Goal: Contribute content: Contribute content

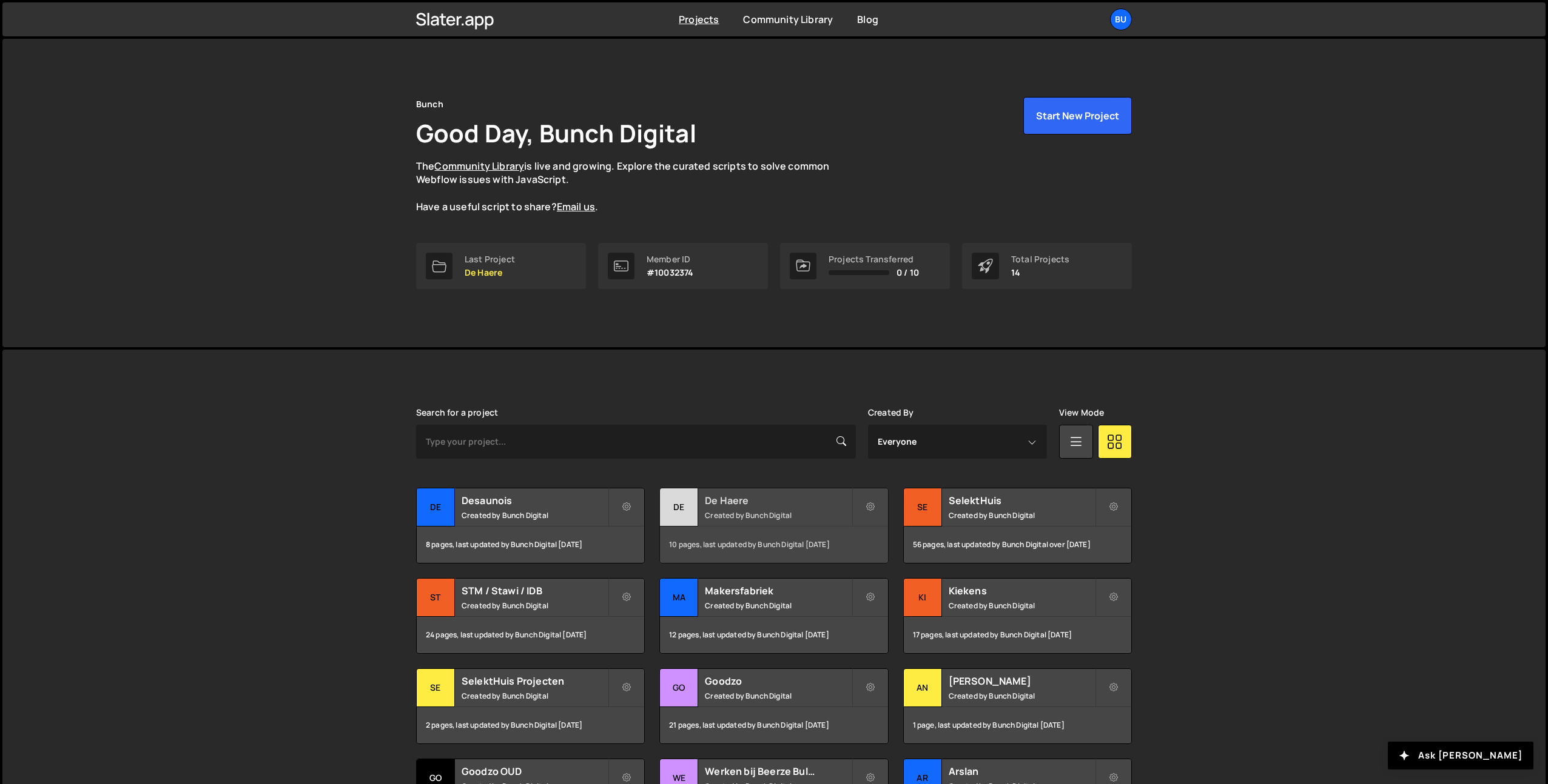
click at [780, 513] on small "Created by Bunch Digital" at bounding box center [778, 515] width 146 height 10
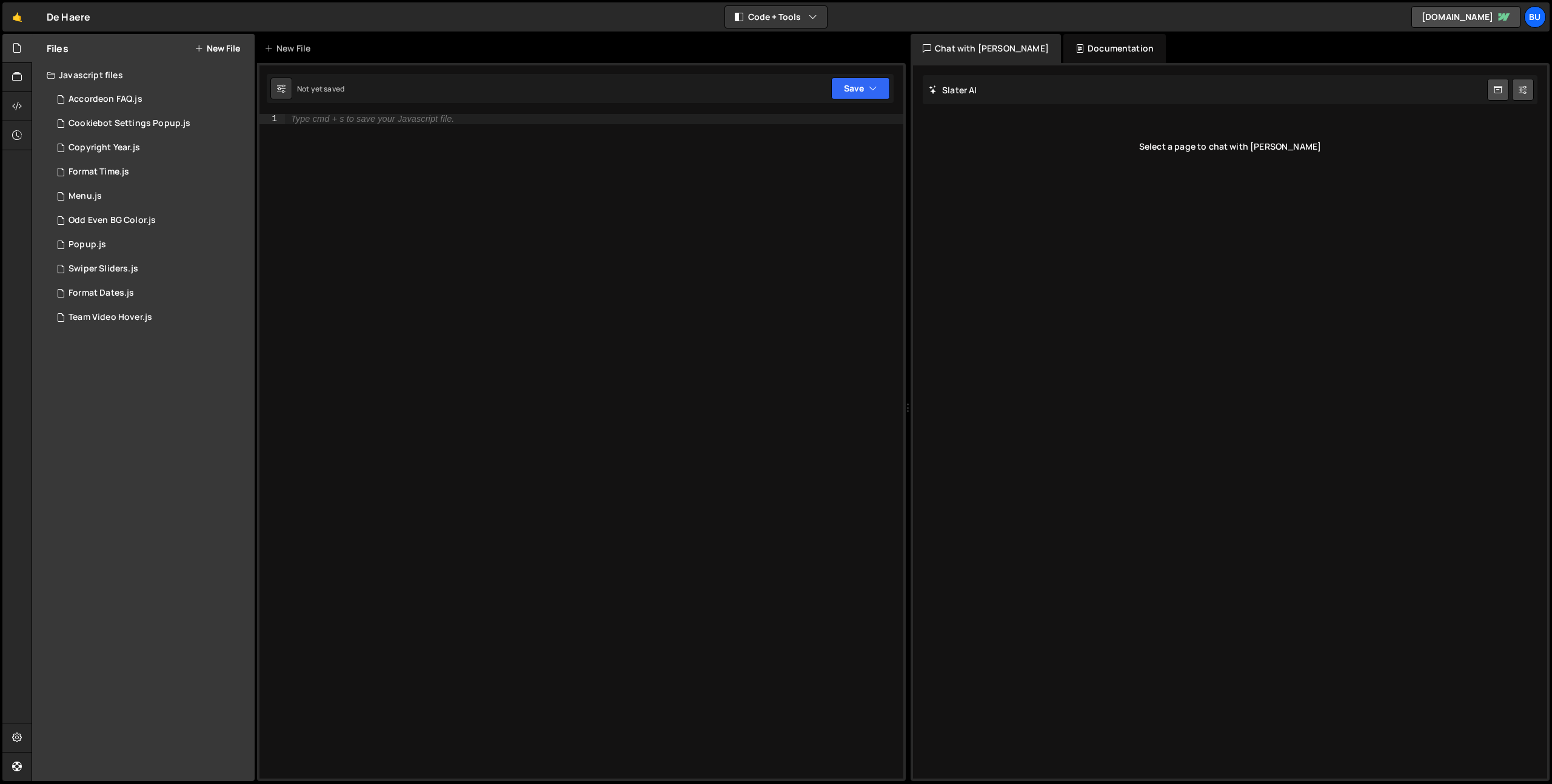
click at [72, 74] on div "Javascript files" at bounding box center [143, 75] width 223 height 24
click at [91, 77] on div "Javascript files" at bounding box center [143, 75] width 223 height 24
click at [106, 102] on div "Accordeon FAQ.js" at bounding box center [105, 99] width 74 height 11
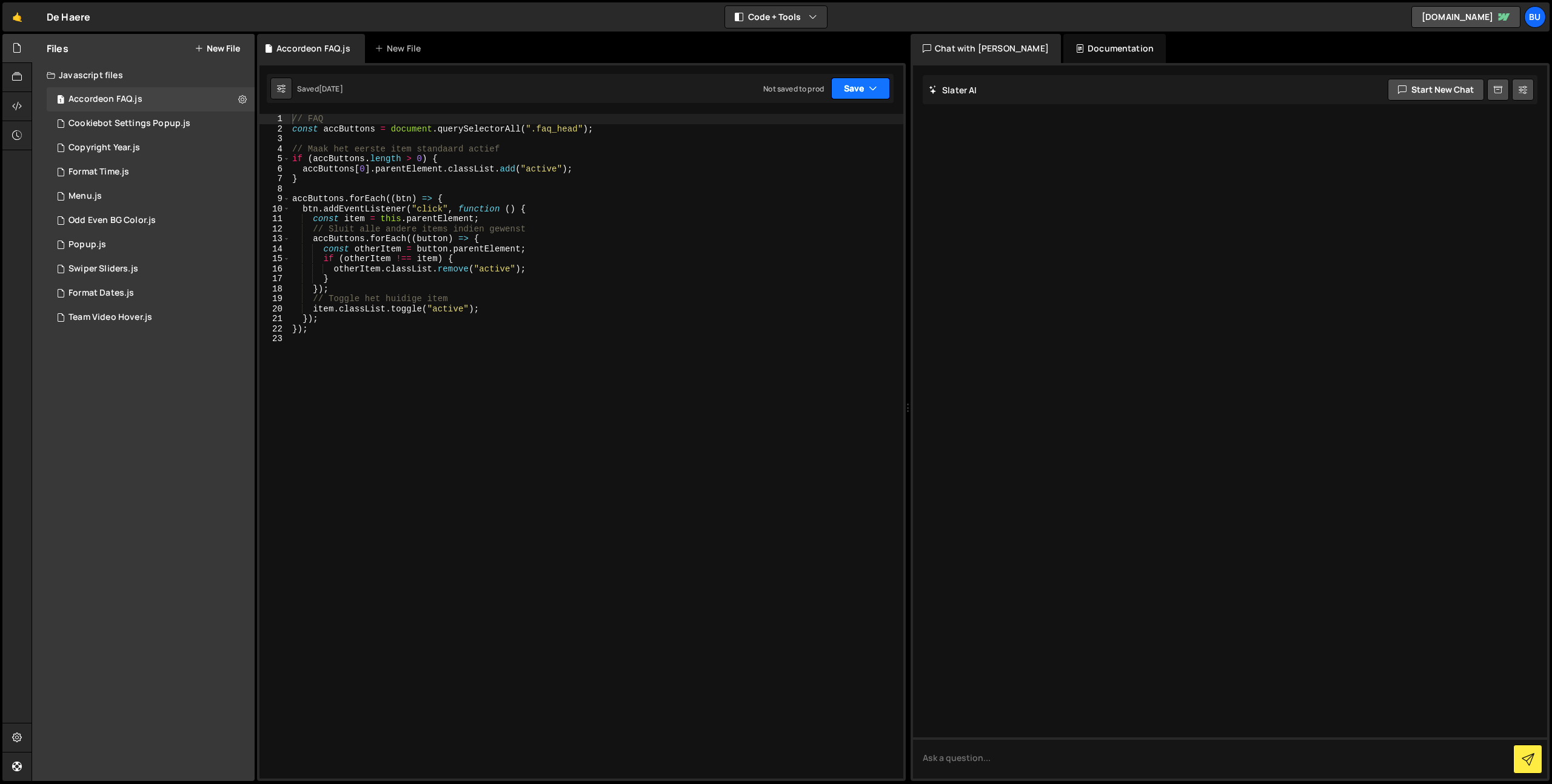
click at [874, 87] on icon "button" at bounding box center [873, 89] width 9 height 12
click at [829, 164] on div "Not saved to prod" at bounding box center [819, 171] width 126 height 15
click at [160, 120] on div "Cookiebot Settings Popup.js" at bounding box center [129, 124] width 122 height 11
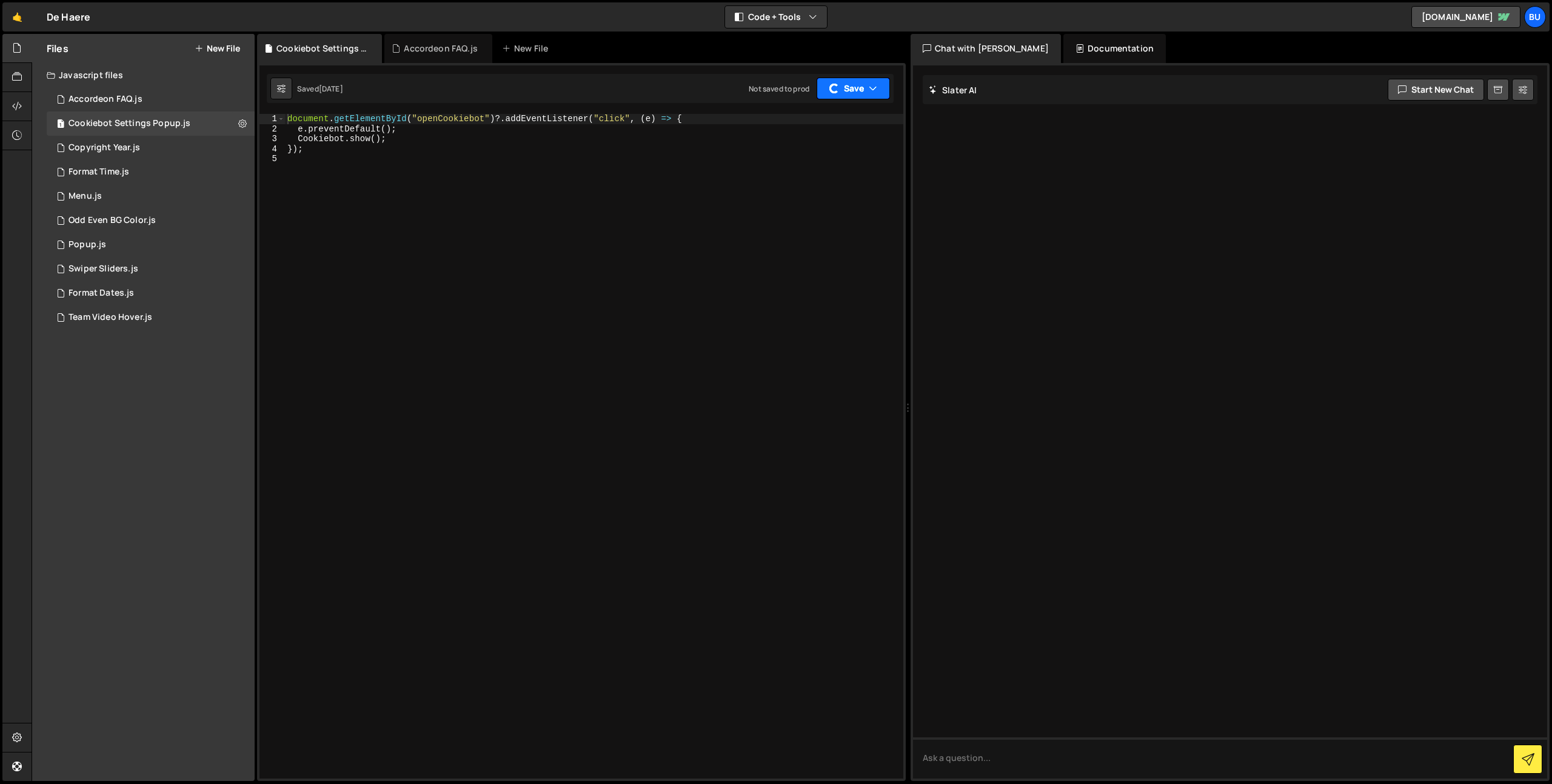
drag, startPoint x: 865, startPoint y: 89, endPoint x: 855, endPoint y: 89, distance: 10.0
click at [863, 88] on button "Save" at bounding box center [853, 89] width 73 height 22
click at [829, 170] on div "Not saved to prod" at bounding box center [819, 171] width 126 height 15
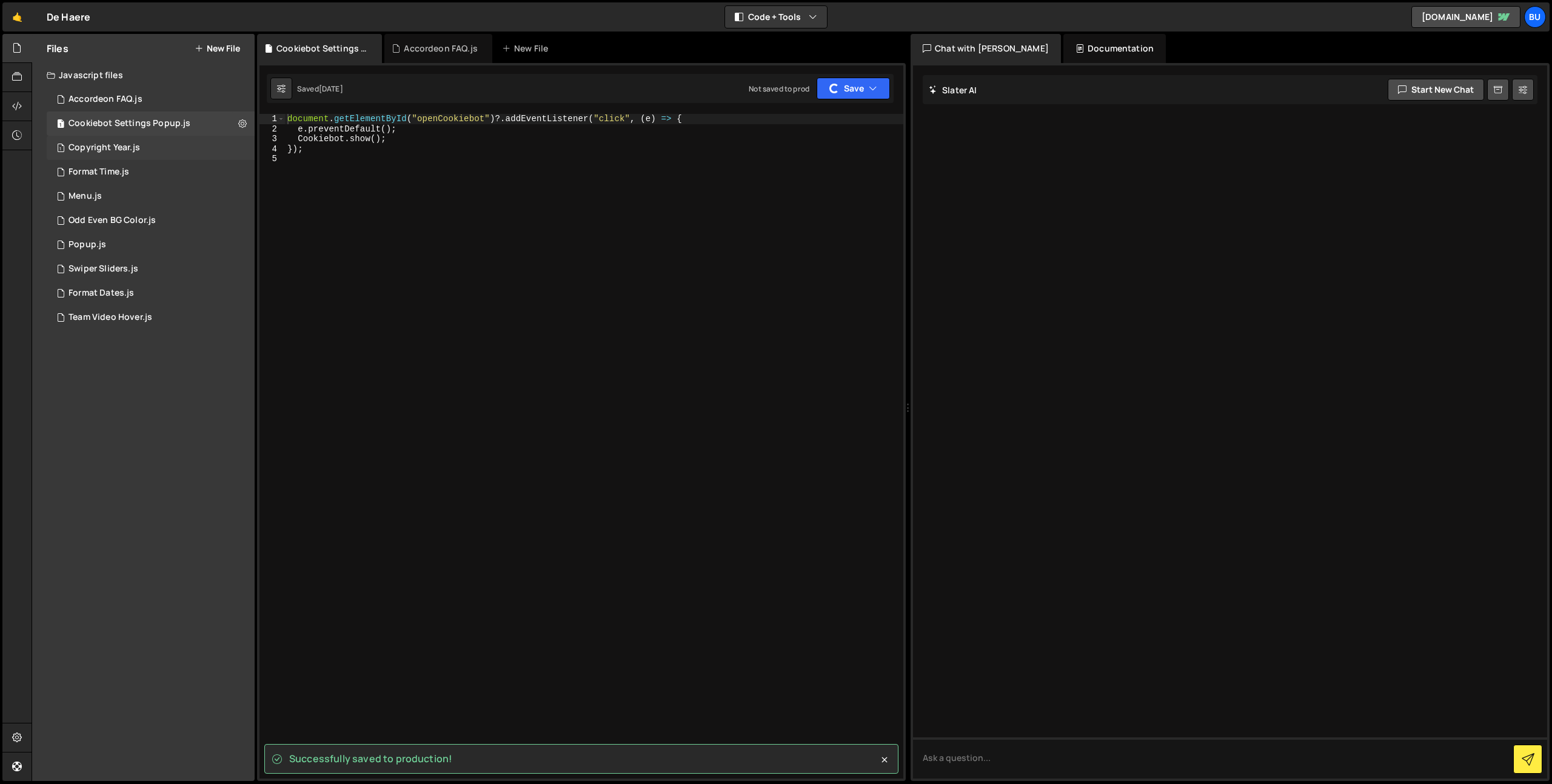
click at [150, 143] on div "1 Copyright Year.js 0" at bounding box center [153, 148] width 212 height 24
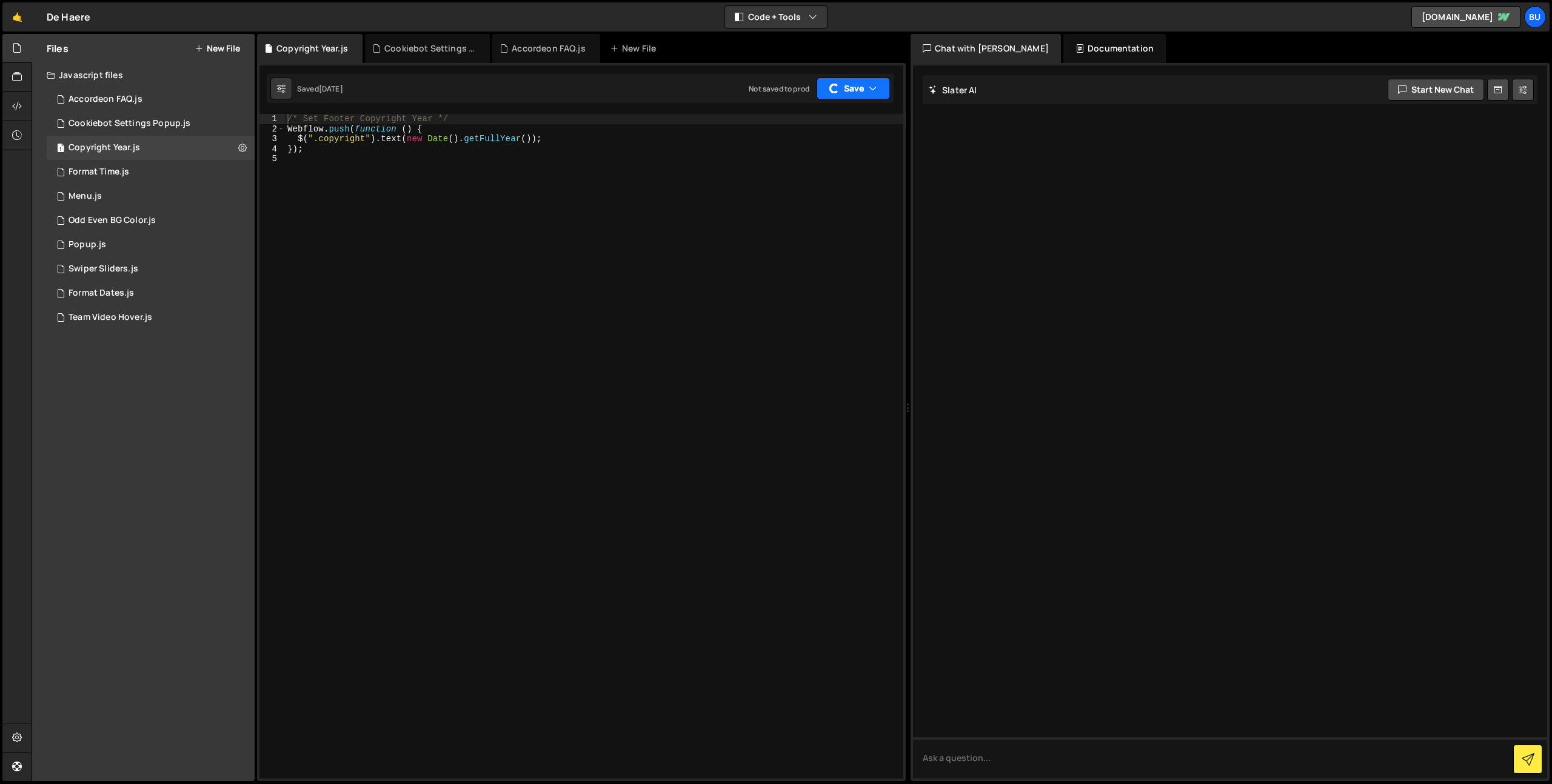
click at [833, 84] on div "button" at bounding box center [834, 89] width 11 height 11
click at [831, 169] on div "Not saved to prod" at bounding box center [819, 171] width 126 height 15
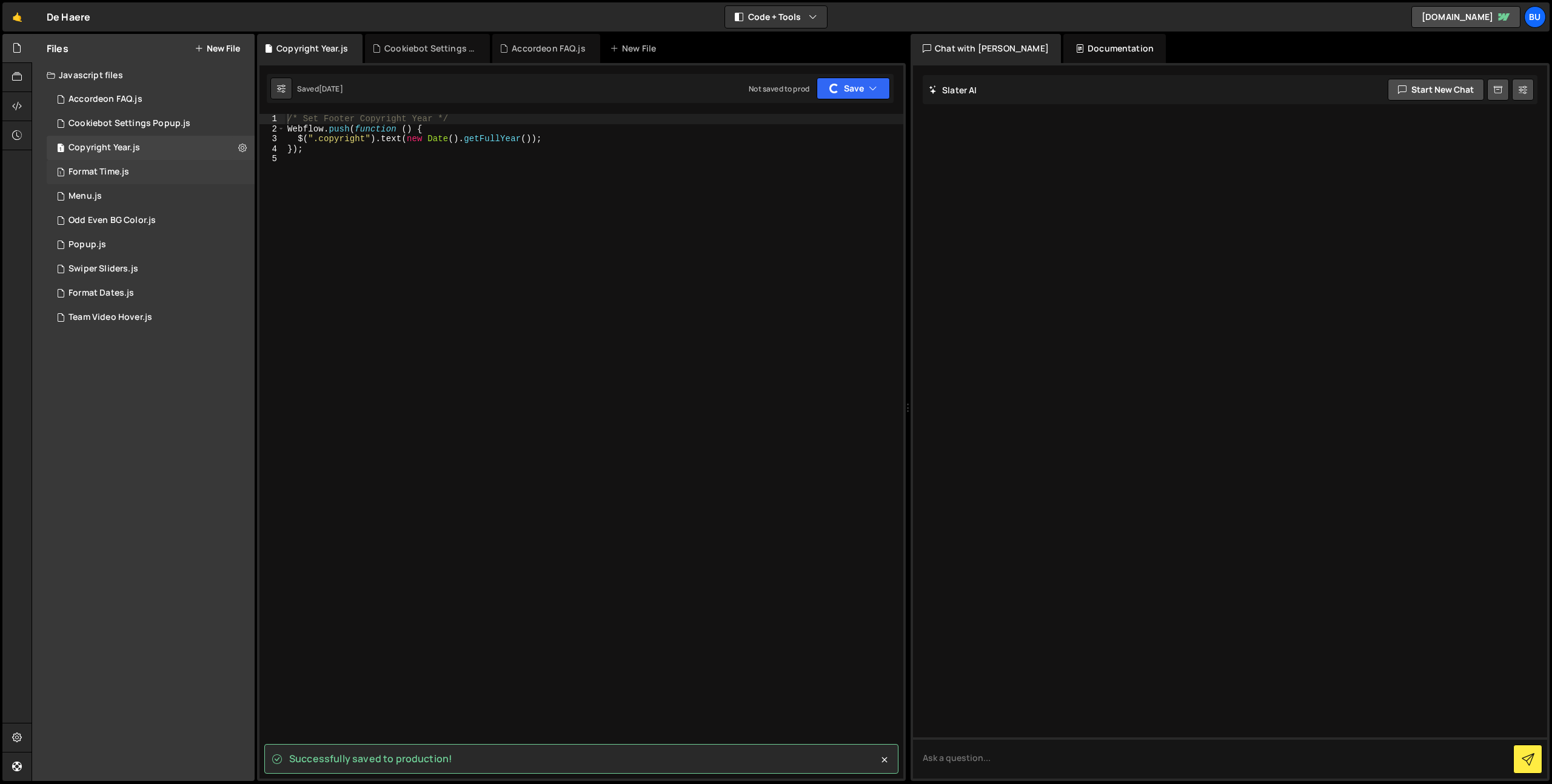
click at [179, 169] on div "1 Format Time.js 0" at bounding box center [153, 172] width 212 height 24
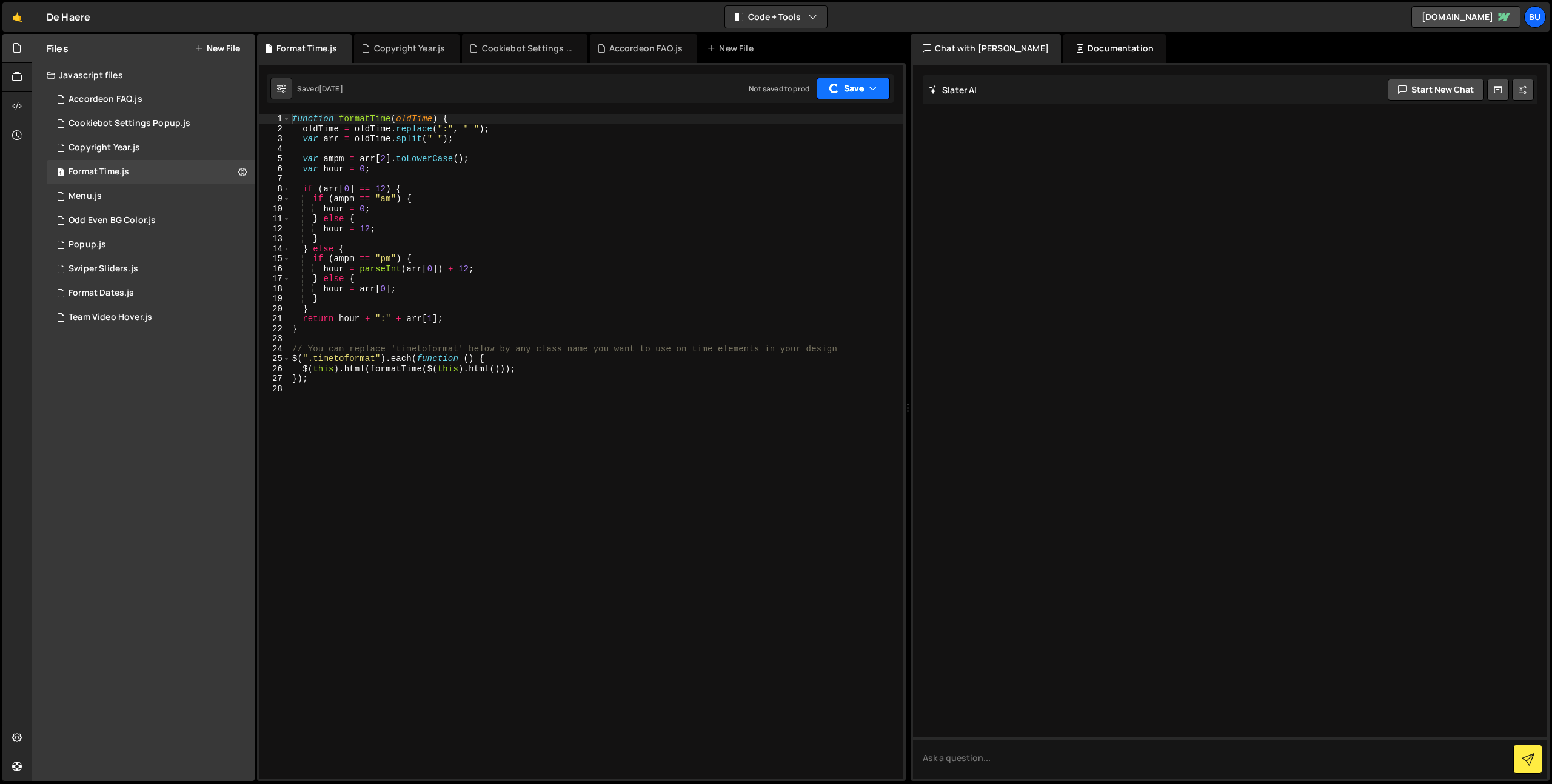
click at [840, 95] on button "Save" at bounding box center [853, 89] width 73 height 22
click at [835, 181] on button "Save to Production S Not saved to prod" at bounding box center [819, 165] width 145 height 39
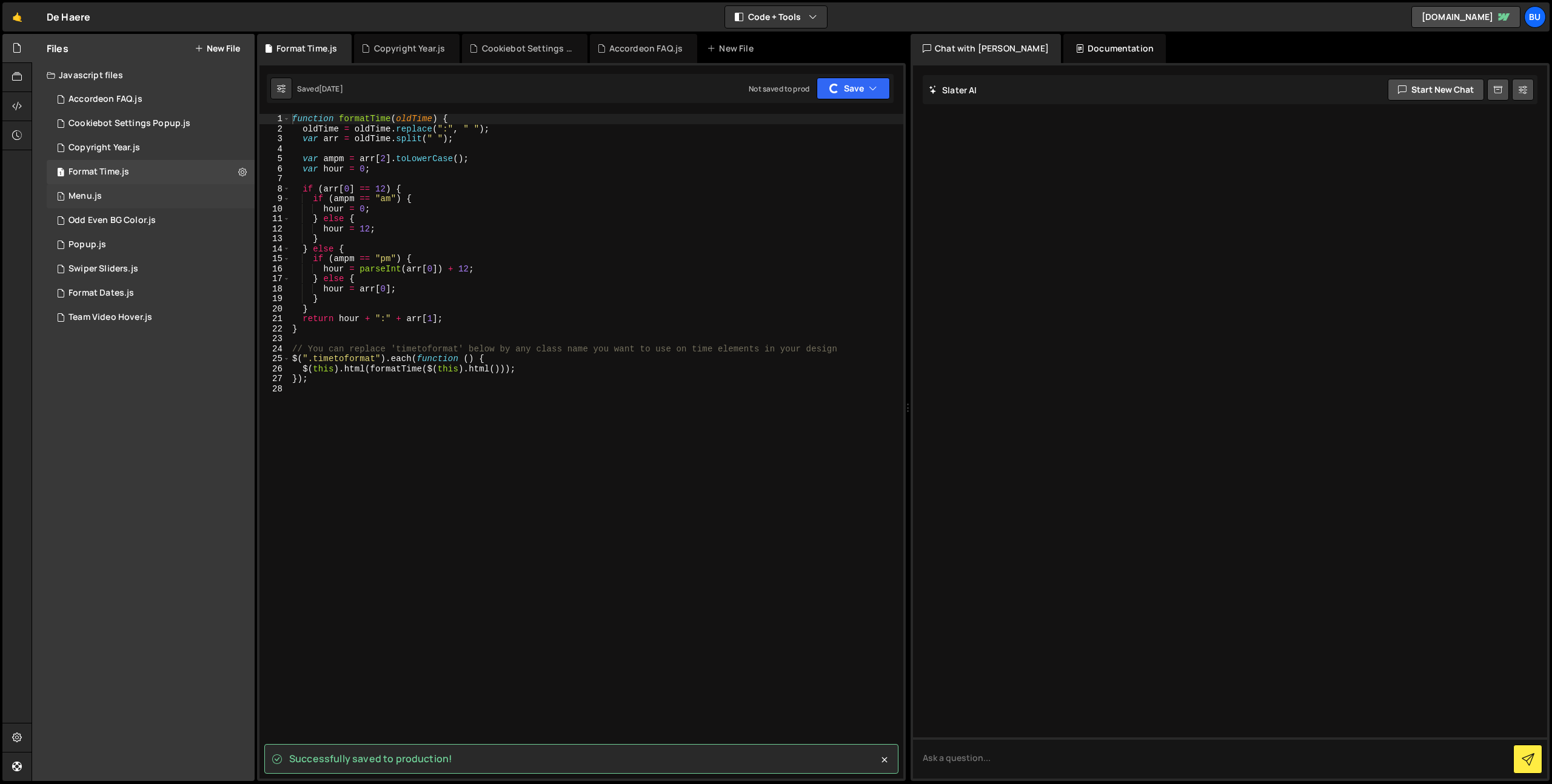
click at [191, 200] on div "1 Menu.js 0" at bounding box center [153, 196] width 212 height 24
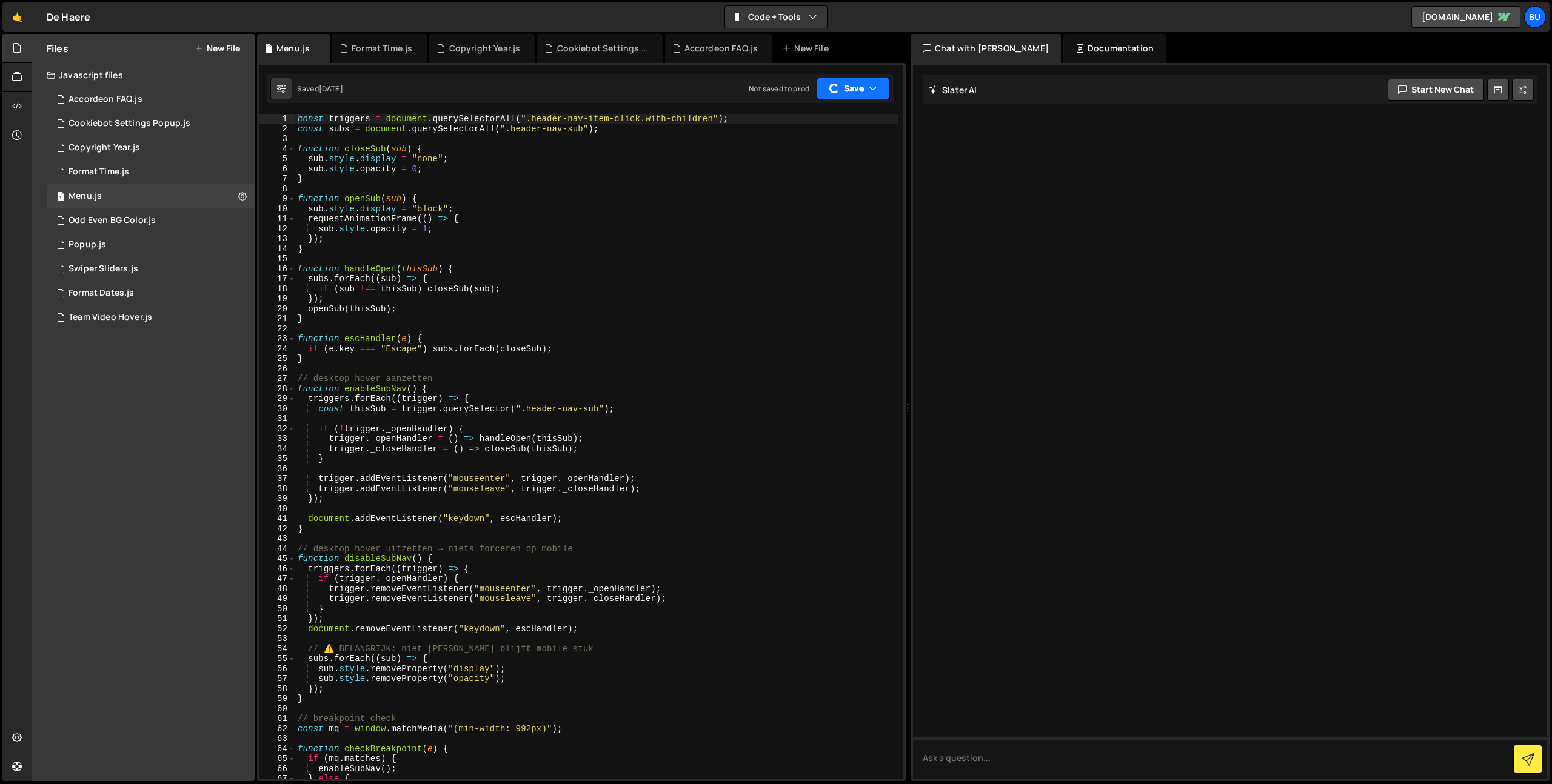
click at [860, 94] on button "Save" at bounding box center [853, 89] width 73 height 22
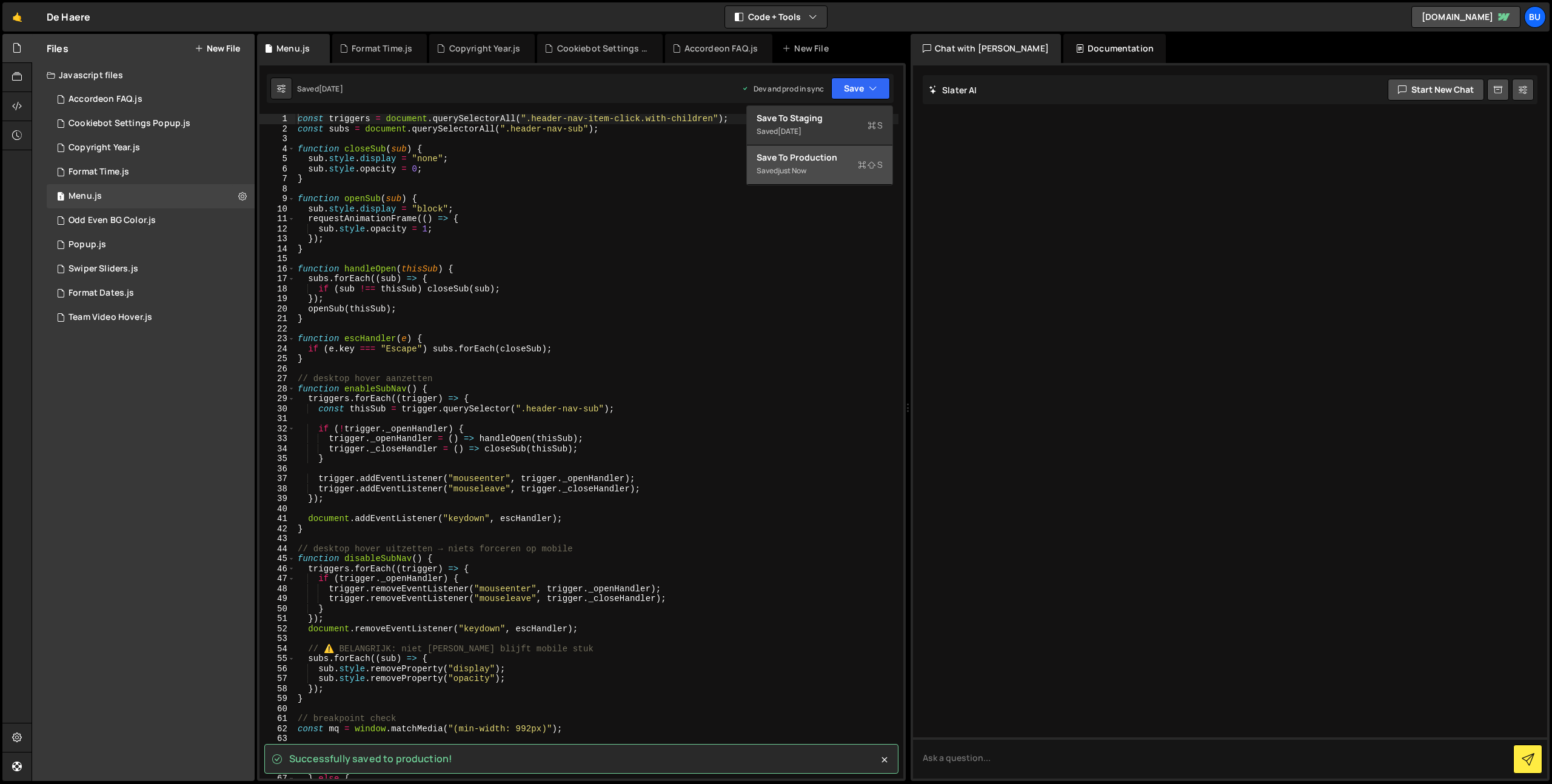
click at [853, 168] on div "Saved just now" at bounding box center [819, 171] width 126 height 15
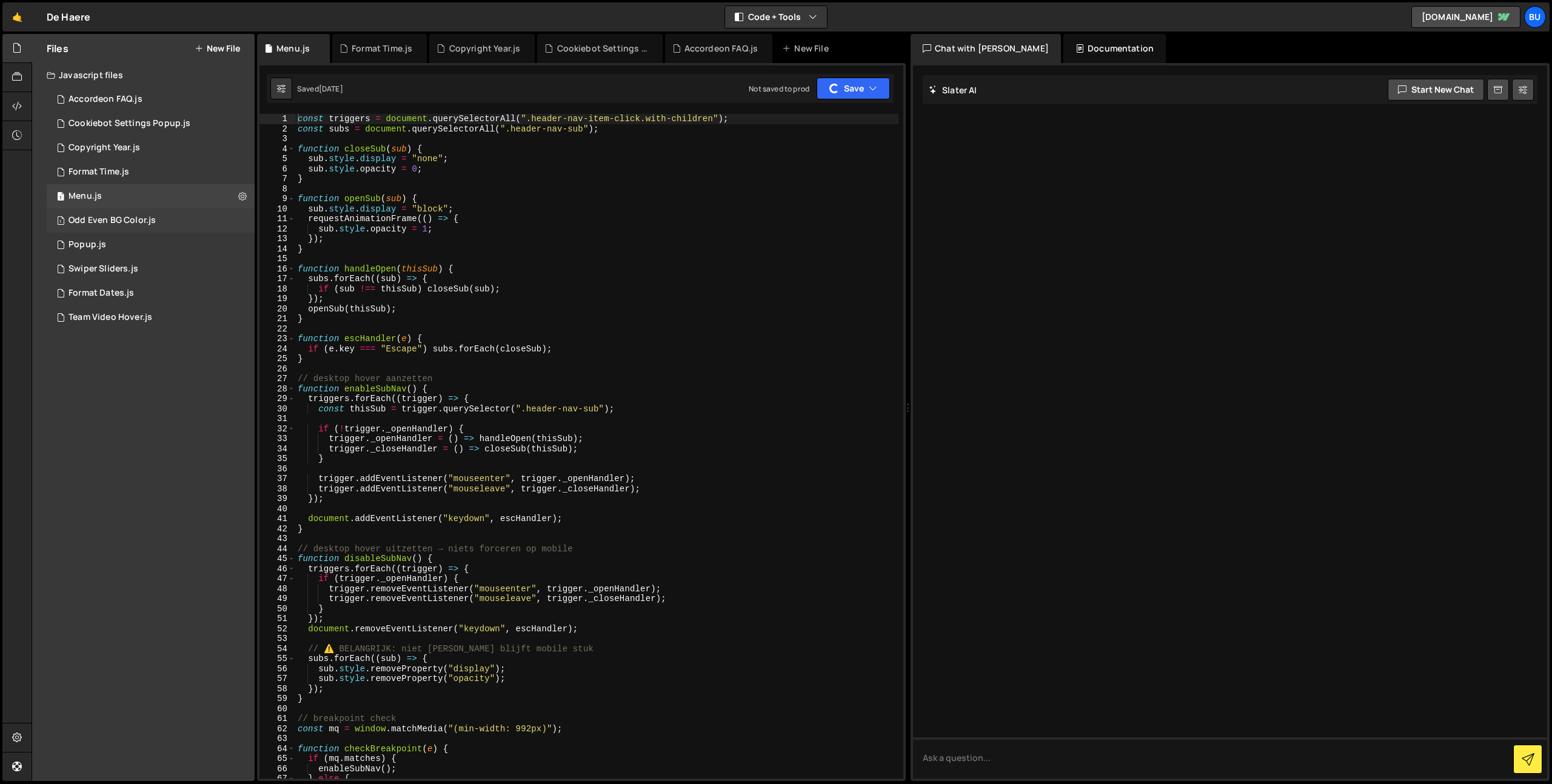
click at [167, 224] on div "1 Odd Even BG Color.js 0" at bounding box center [153, 221] width 212 height 24
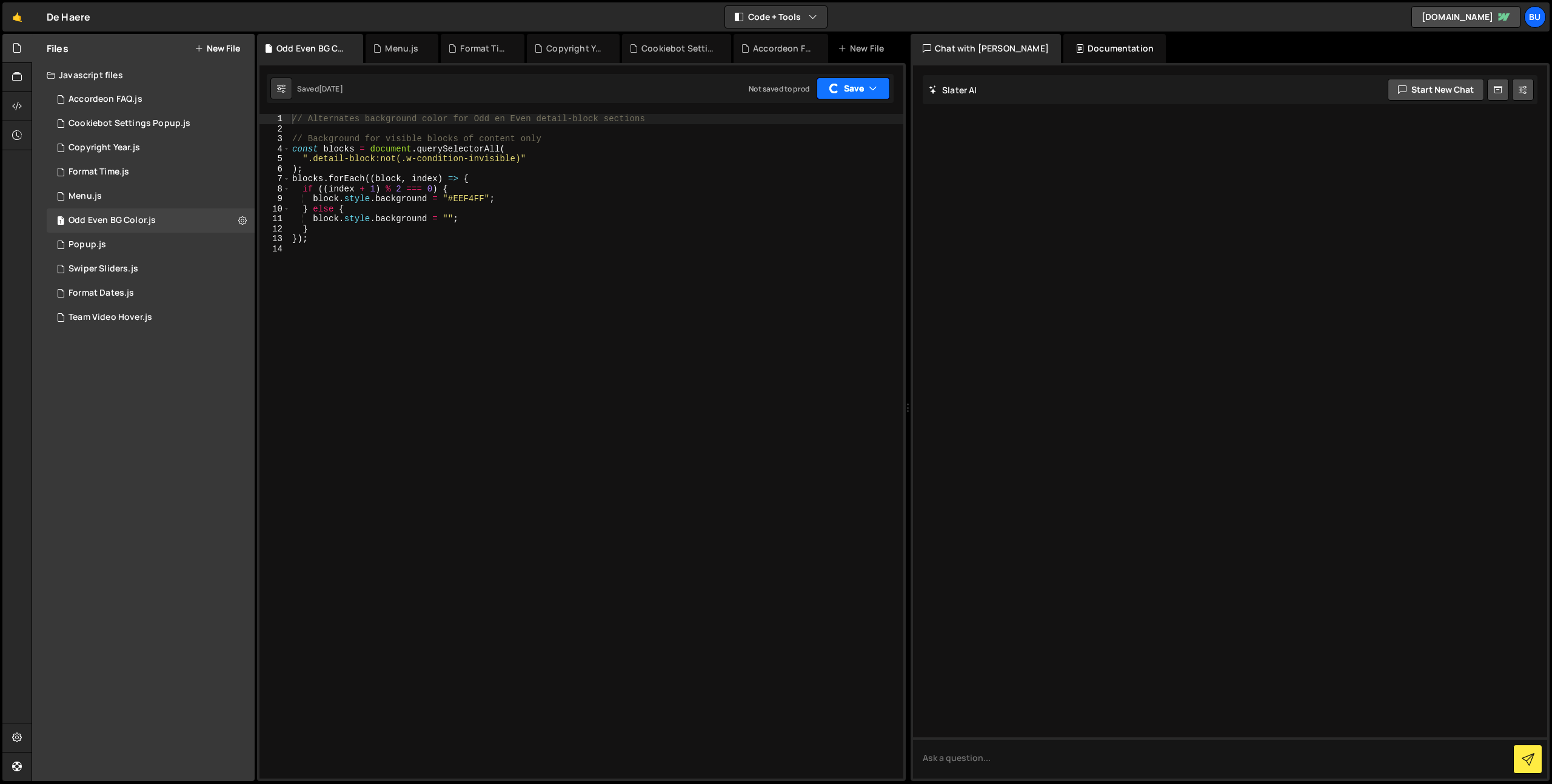
drag, startPoint x: 857, startPoint y: 87, endPoint x: 852, endPoint y: 106, distance: 19.6
click at [857, 87] on button "Save" at bounding box center [853, 89] width 73 height 22
drag, startPoint x: 841, startPoint y: 178, endPoint x: 773, endPoint y: 167, distance: 68.9
click at [841, 178] on div "Not saved to prod" at bounding box center [819, 171] width 126 height 15
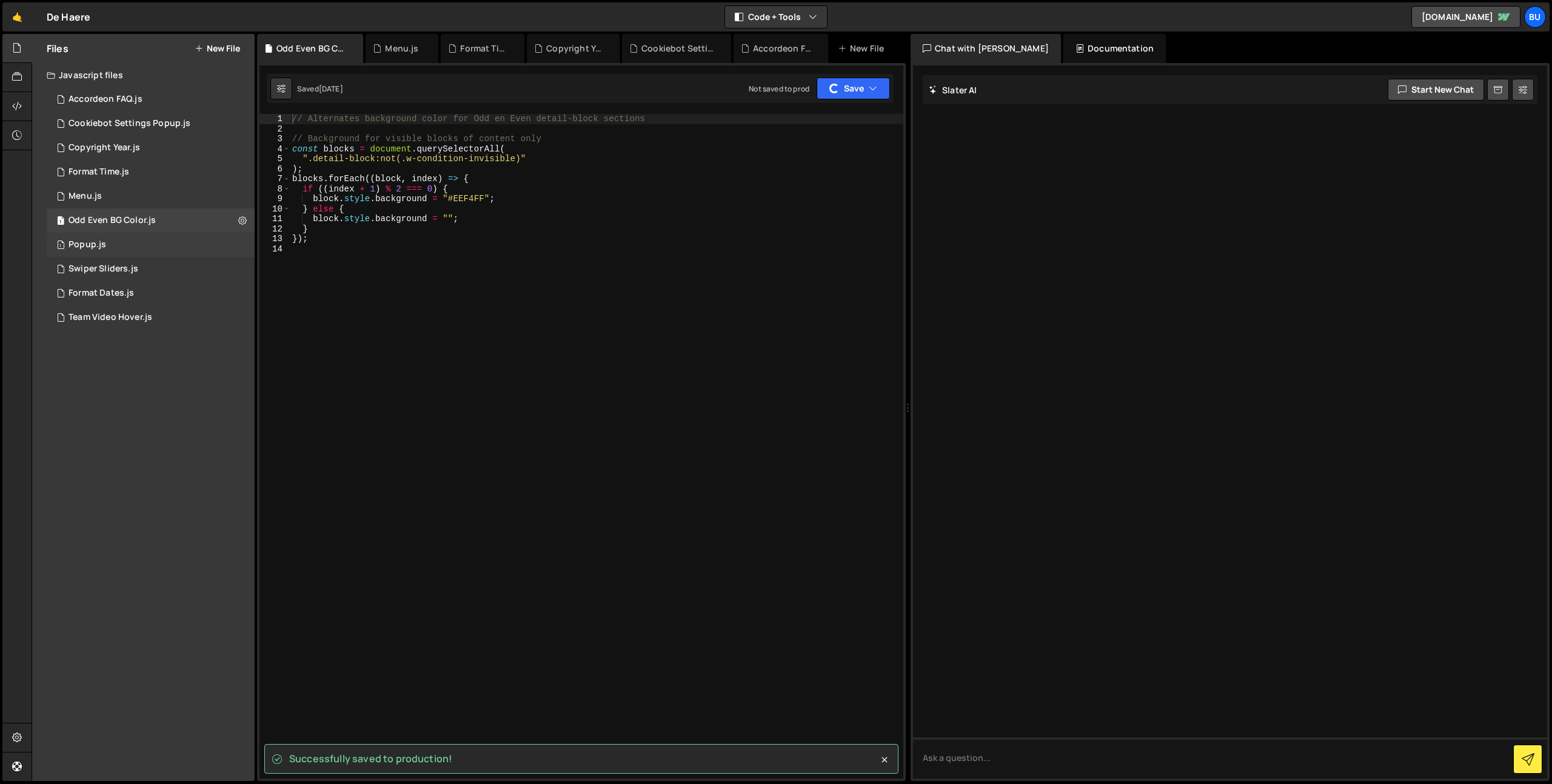
click at [152, 245] on div "1 Popup.js 0" at bounding box center [153, 245] width 212 height 24
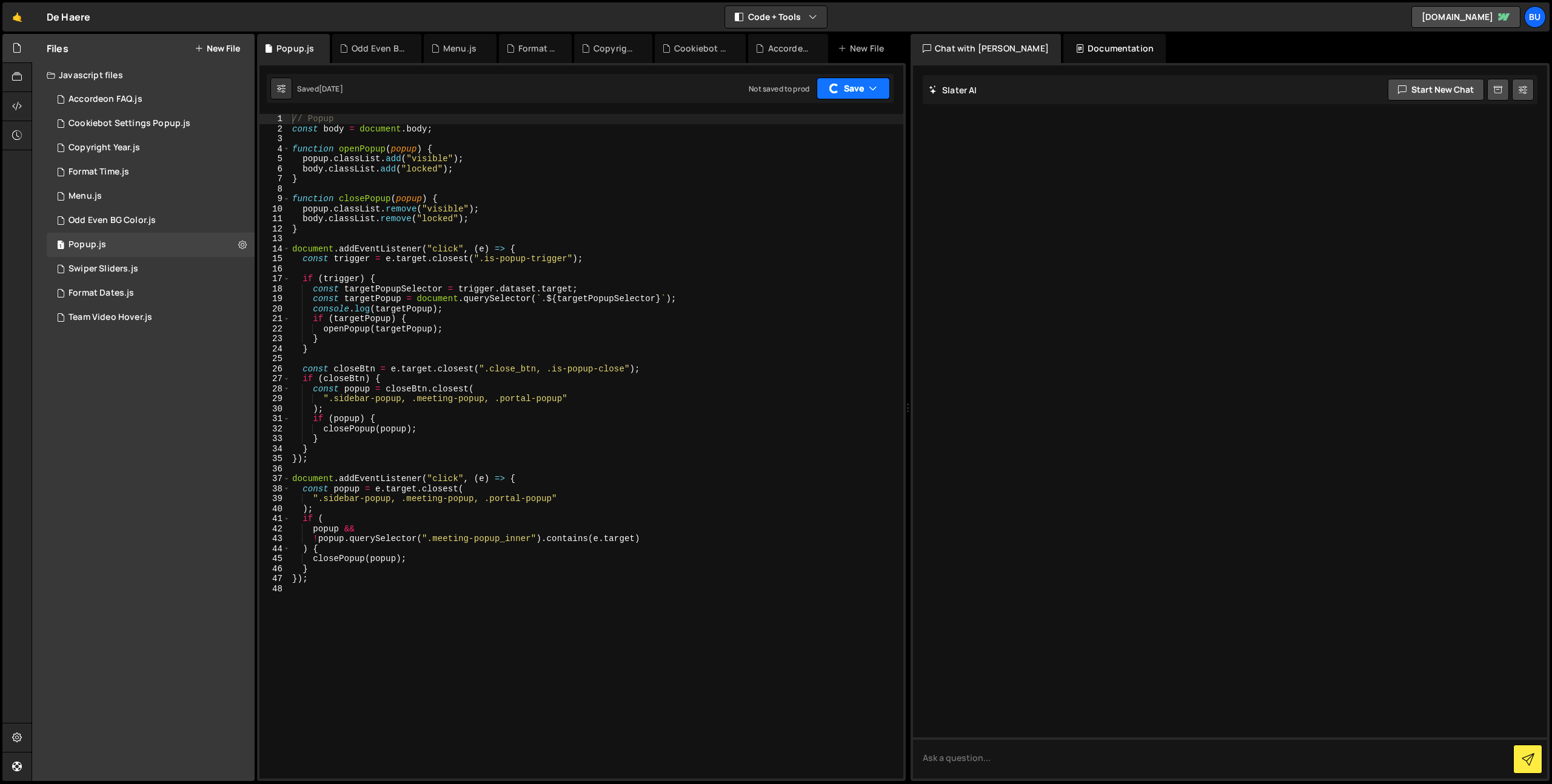
drag, startPoint x: 847, startPoint y: 88, endPoint x: 830, endPoint y: 96, distance: 18.8
click at [847, 88] on button "Save" at bounding box center [853, 89] width 73 height 22
click at [822, 173] on div "Not saved to prod" at bounding box center [819, 171] width 126 height 15
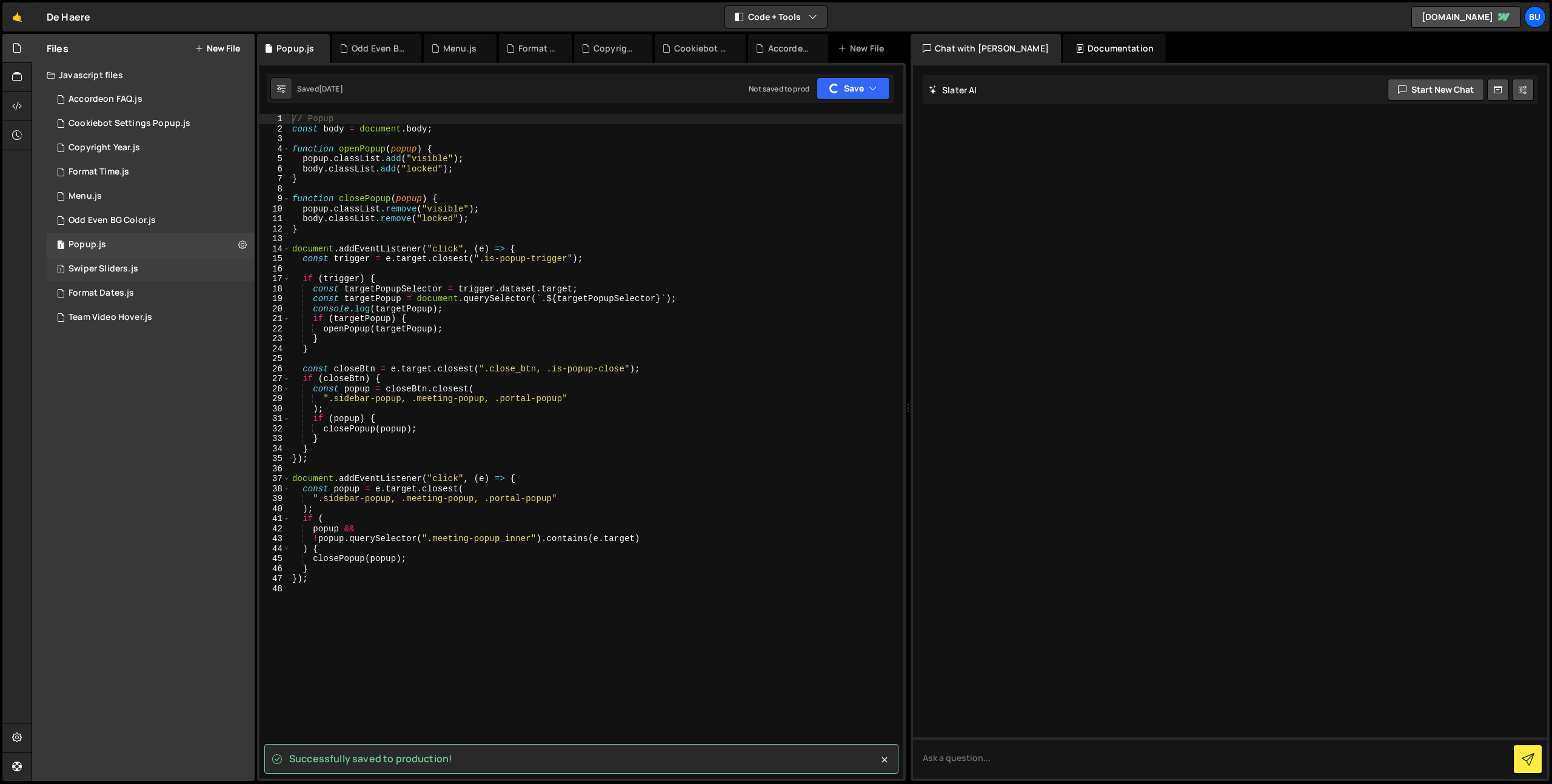
click at [178, 271] on div "1 Swiper Sliders.js 0" at bounding box center [153, 269] width 212 height 24
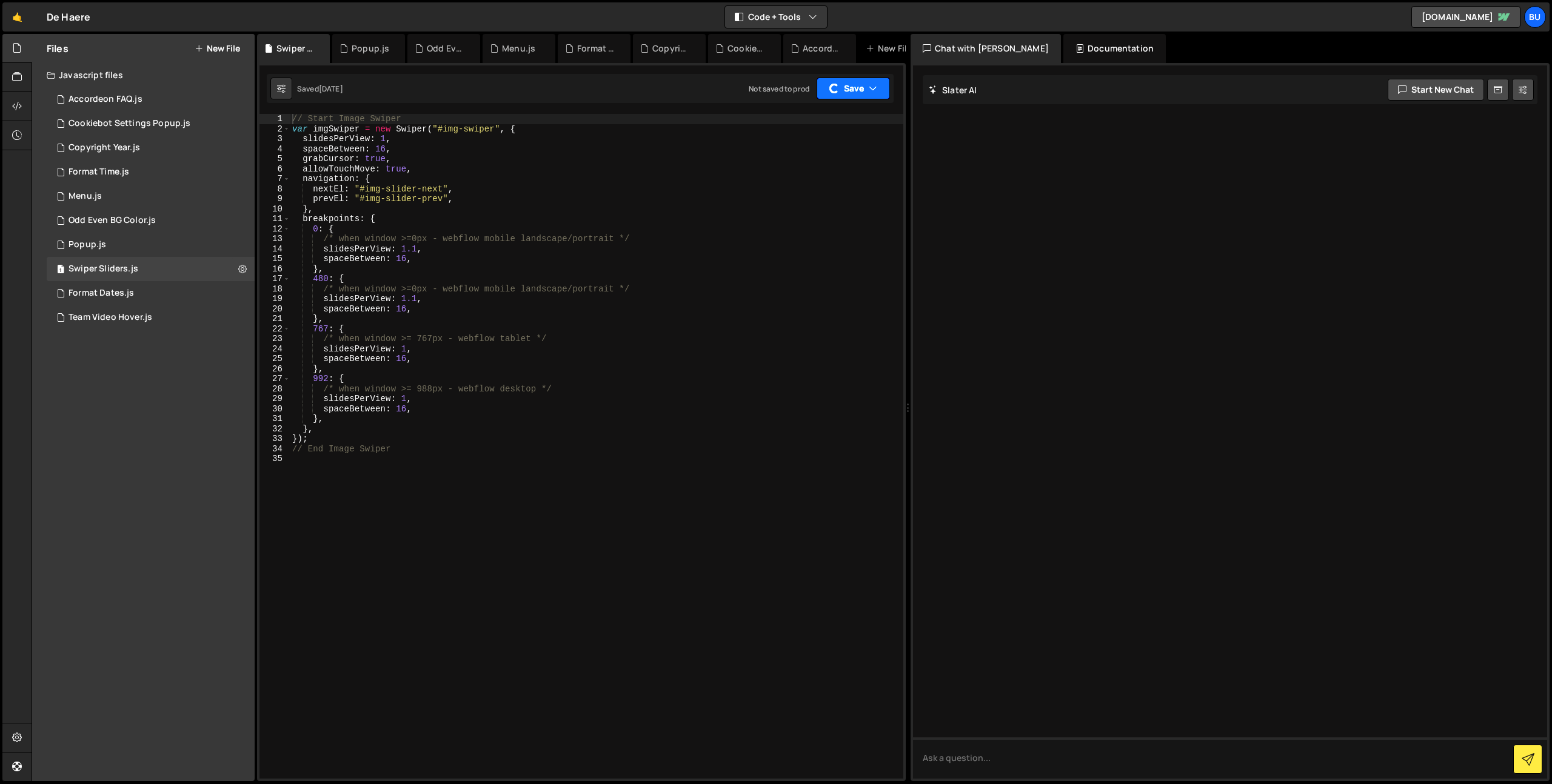
click at [831, 91] on div "button" at bounding box center [834, 89] width 14 height 14
click at [823, 176] on div "Not saved to prod" at bounding box center [819, 171] width 126 height 15
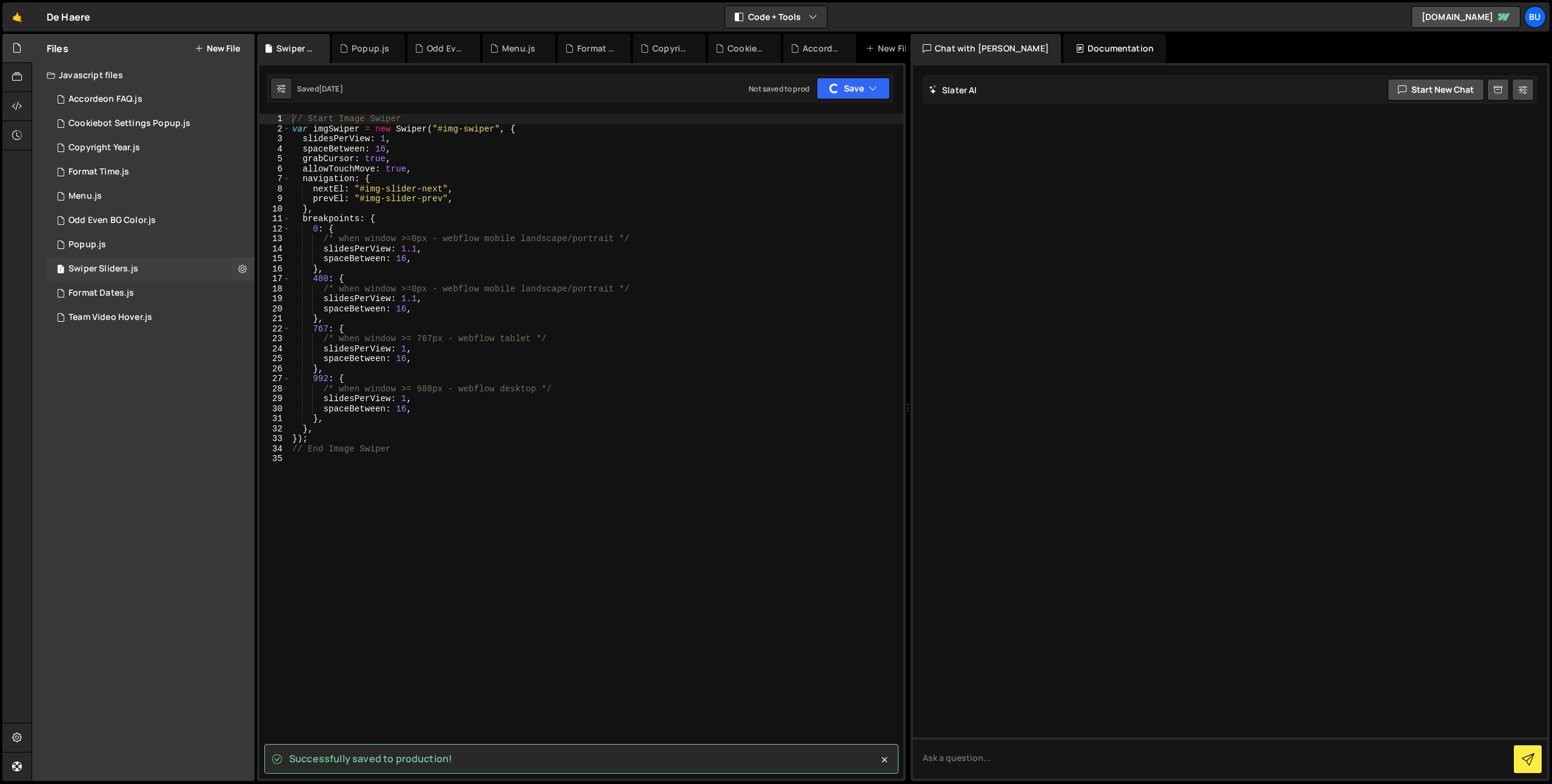
drag, startPoint x: 160, startPoint y: 285, endPoint x: 178, endPoint y: 269, distance: 24.1
click at [160, 285] on div "1 Format Dates.js 0" at bounding box center [153, 294] width 212 height 24
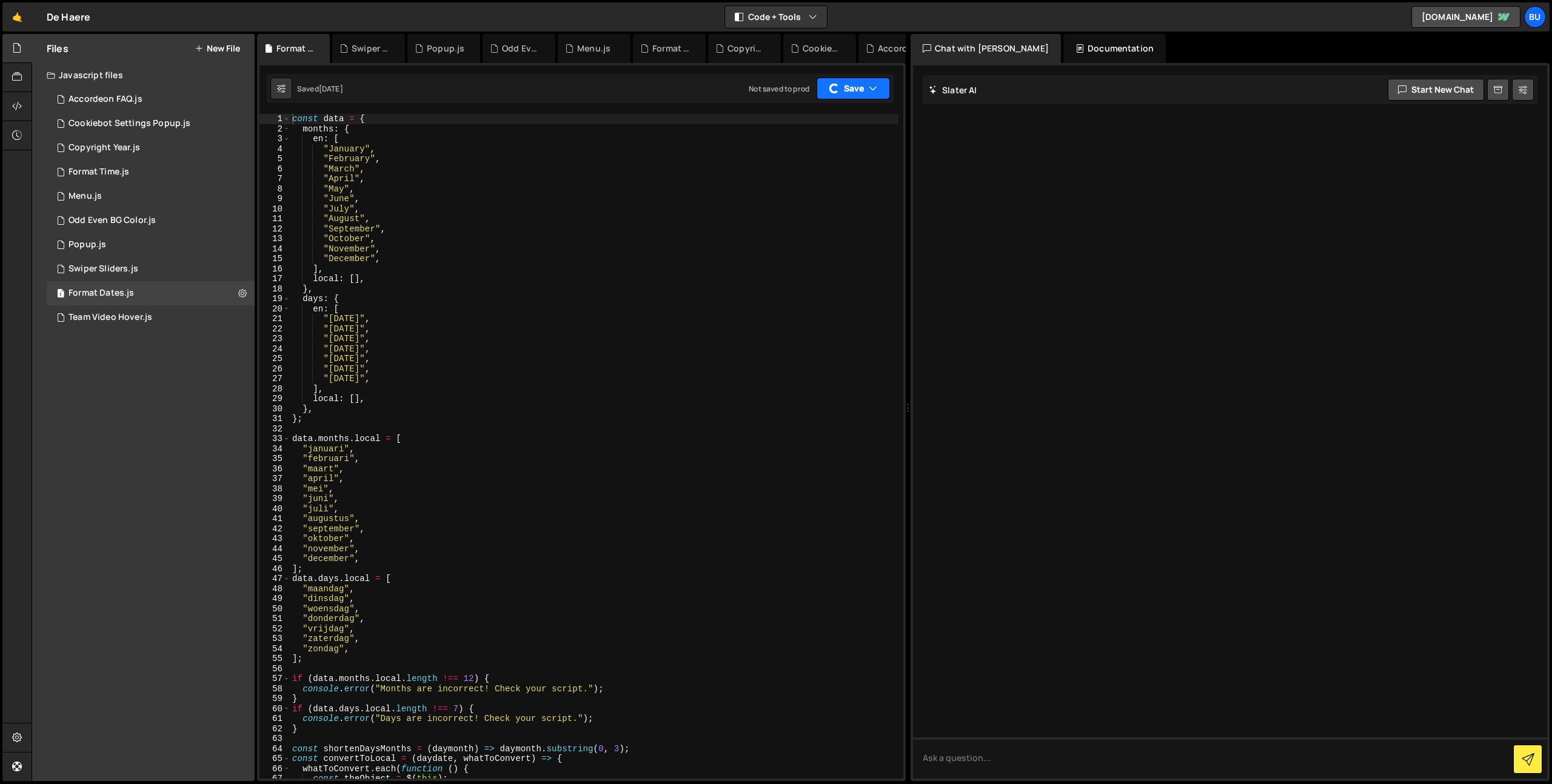
click at [858, 85] on button "Save" at bounding box center [853, 89] width 73 height 22
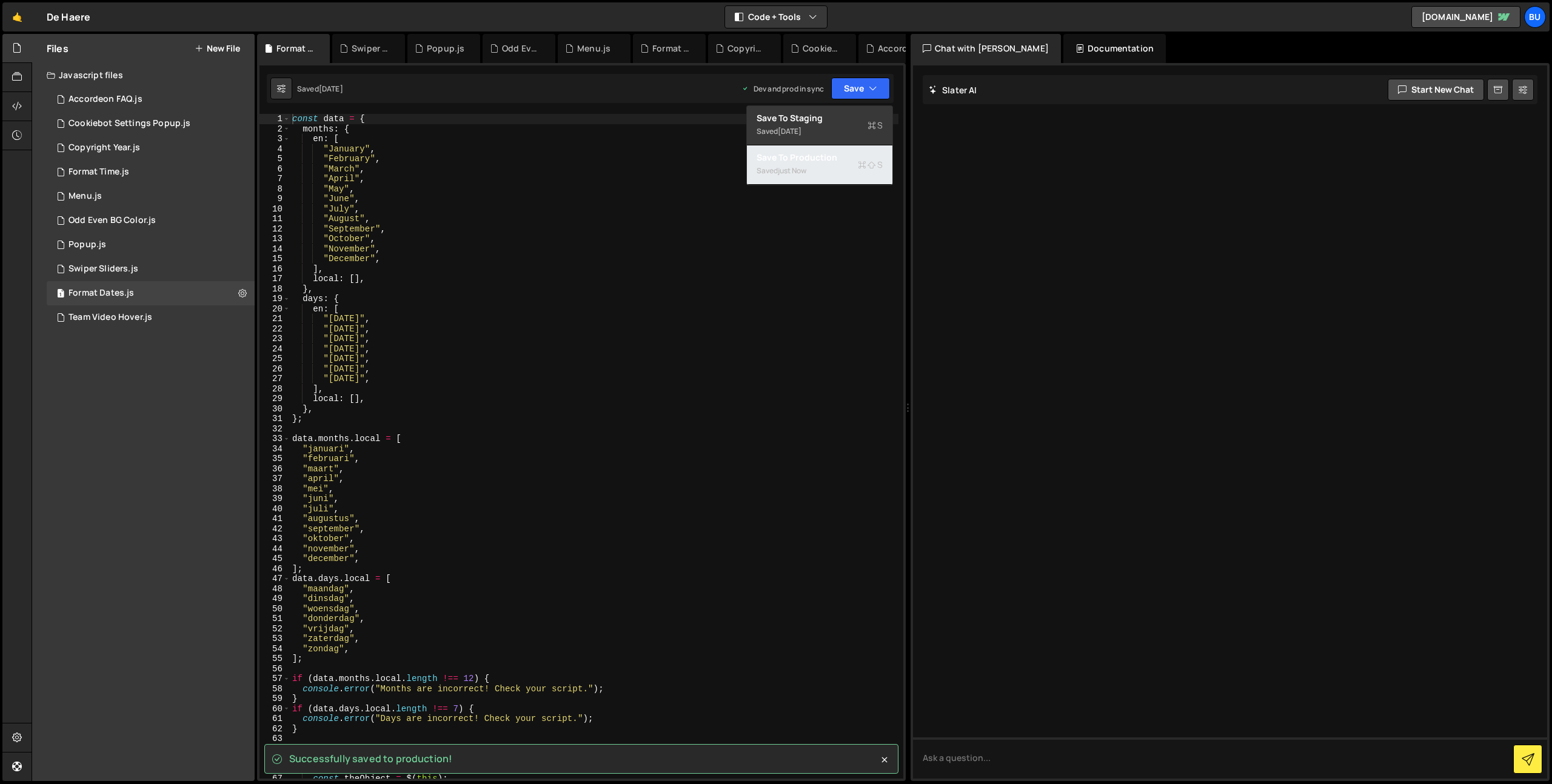
click at [834, 168] on div "Saved just now" at bounding box center [819, 171] width 126 height 15
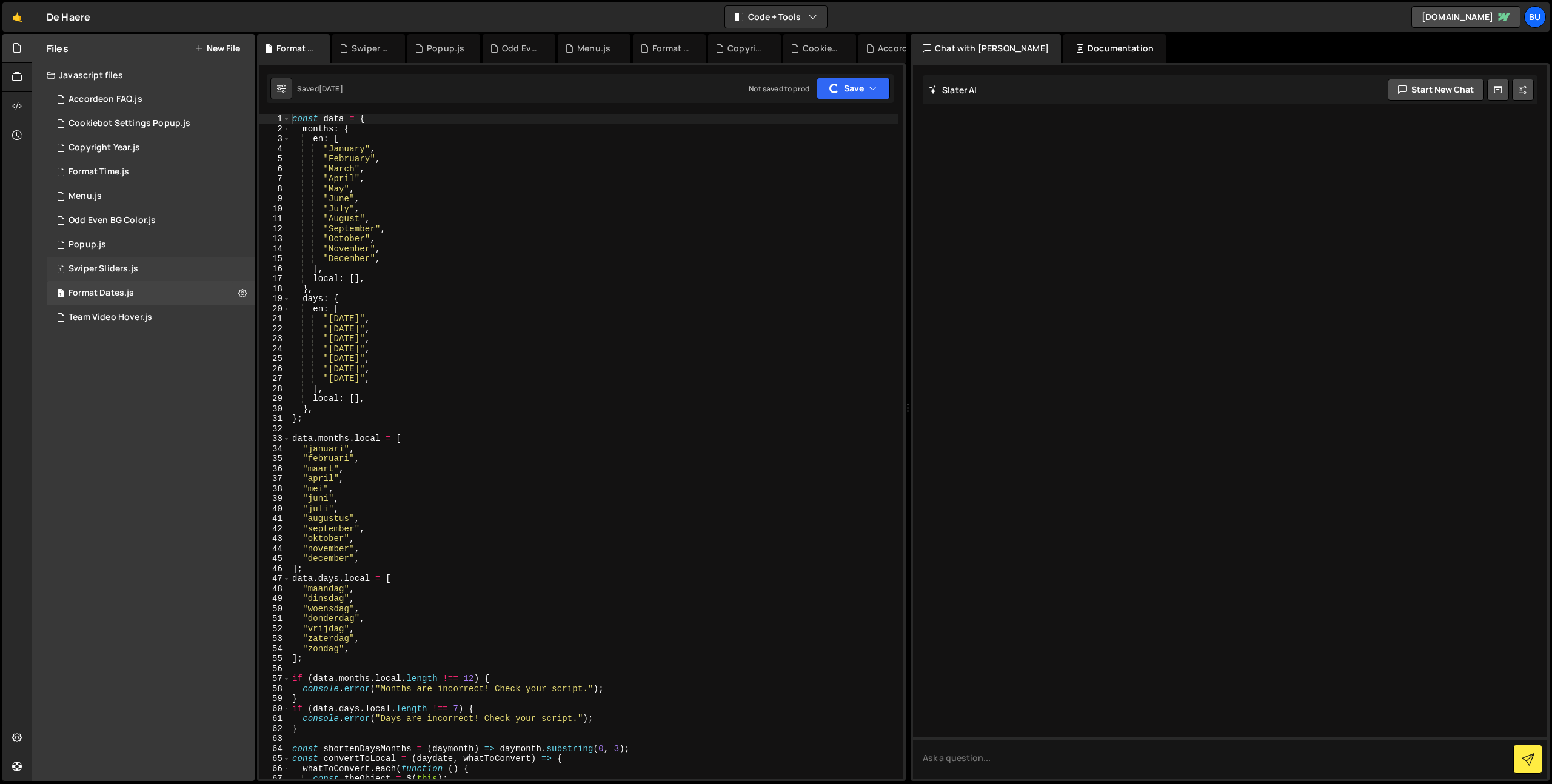
drag, startPoint x: 172, startPoint y: 313, endPoint x: 244, endPoint y: 271, distance: 83.4
click at [172, 313] on div "2 Team Video Hover.js 0" at bounding box center [153, 318] width 212 height 24
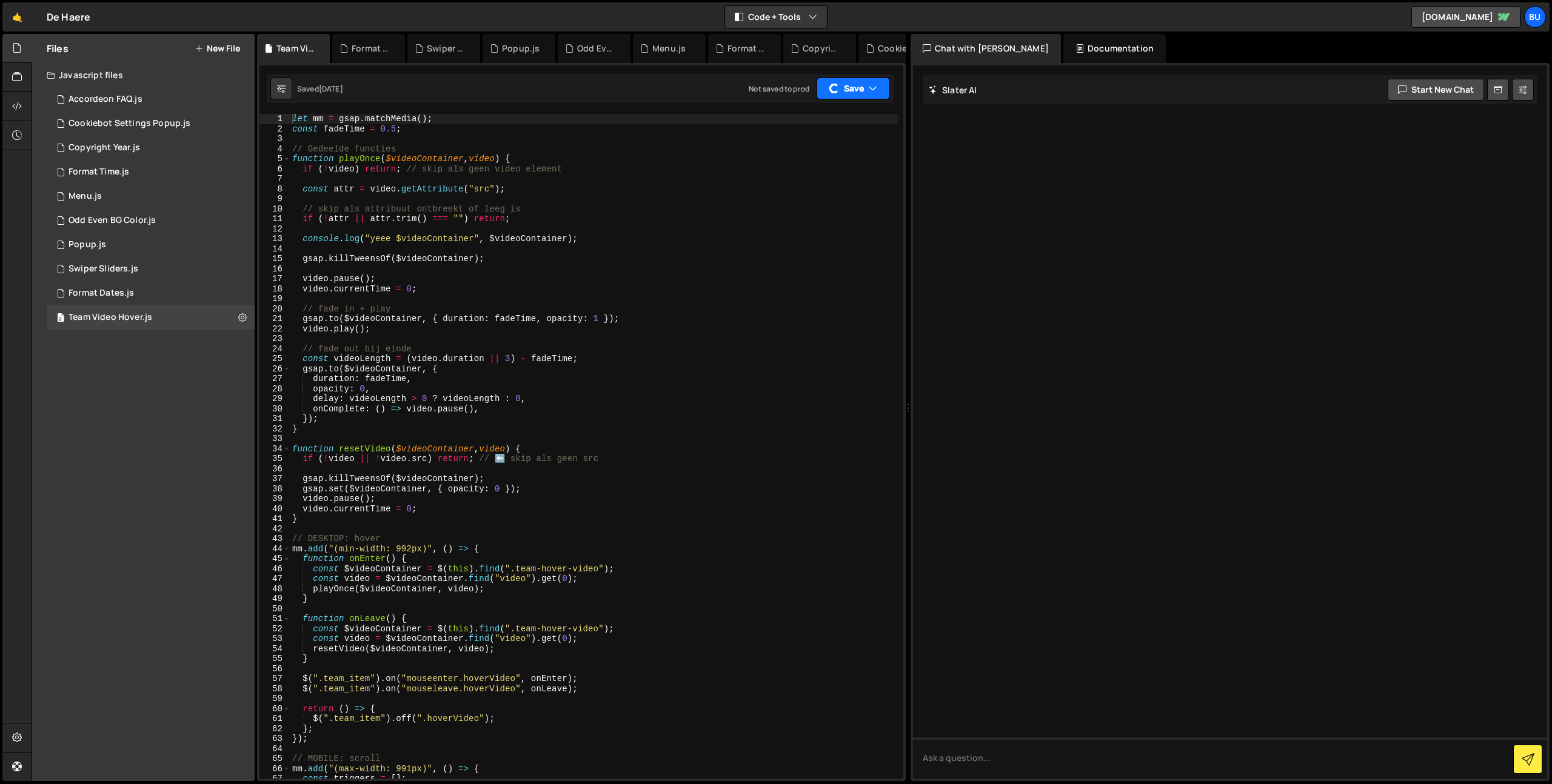
click at [882, 89] on button "Save" at bounding box center [853, 89] width 73 height 22
click at [838, 164] on div "Not saved to prod" at bounding box center [819, 171] width 126 height 15
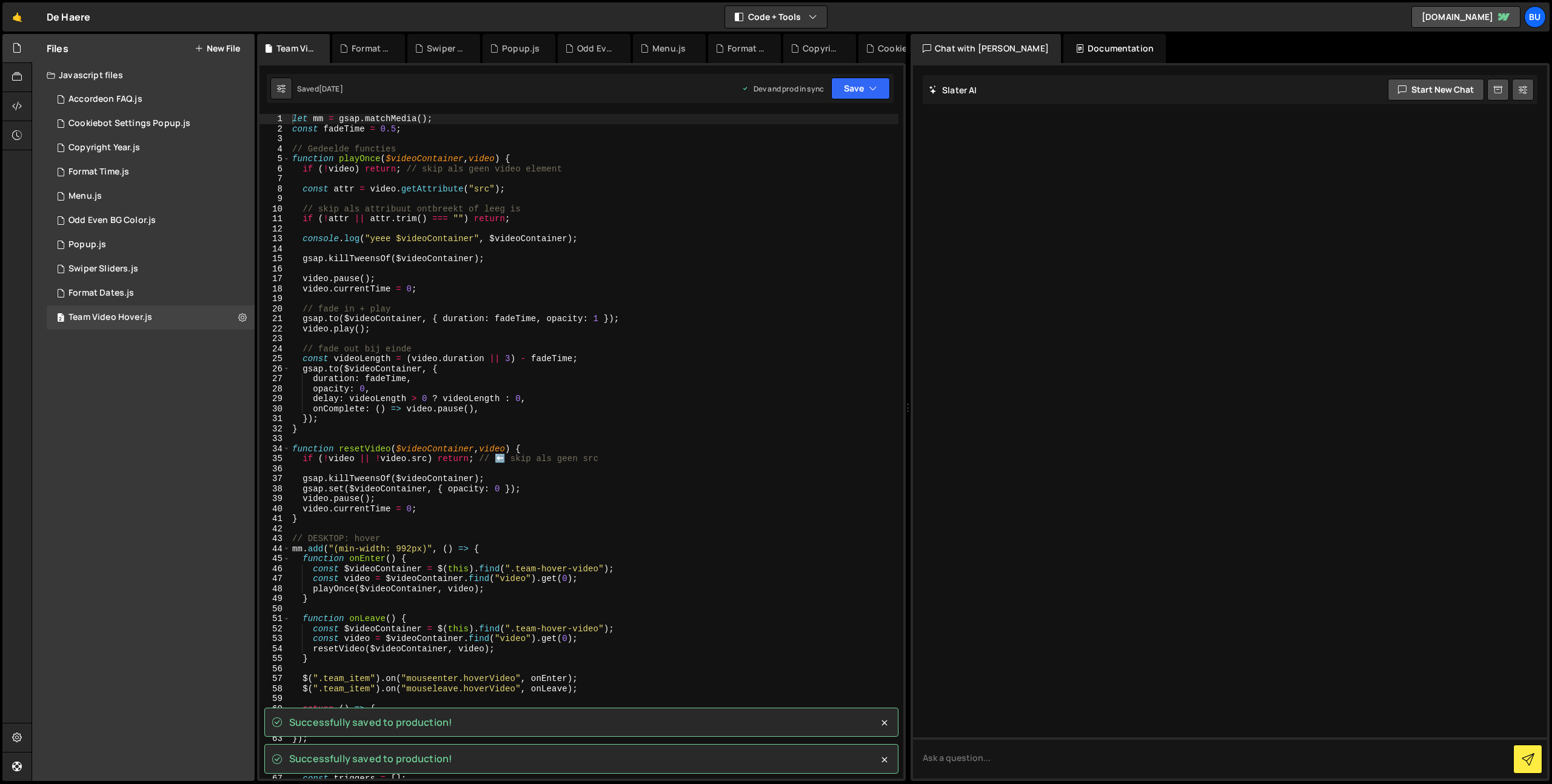
type textarea "function playOnce($videoContainer, video) {"
click at [771, 156] on div "let mm = gsap . matchMedia ( ) ; const fadeTime = 0.5 ; // Gedeelde functies fu…" at bounding box center [594, 456] width 609 height 685
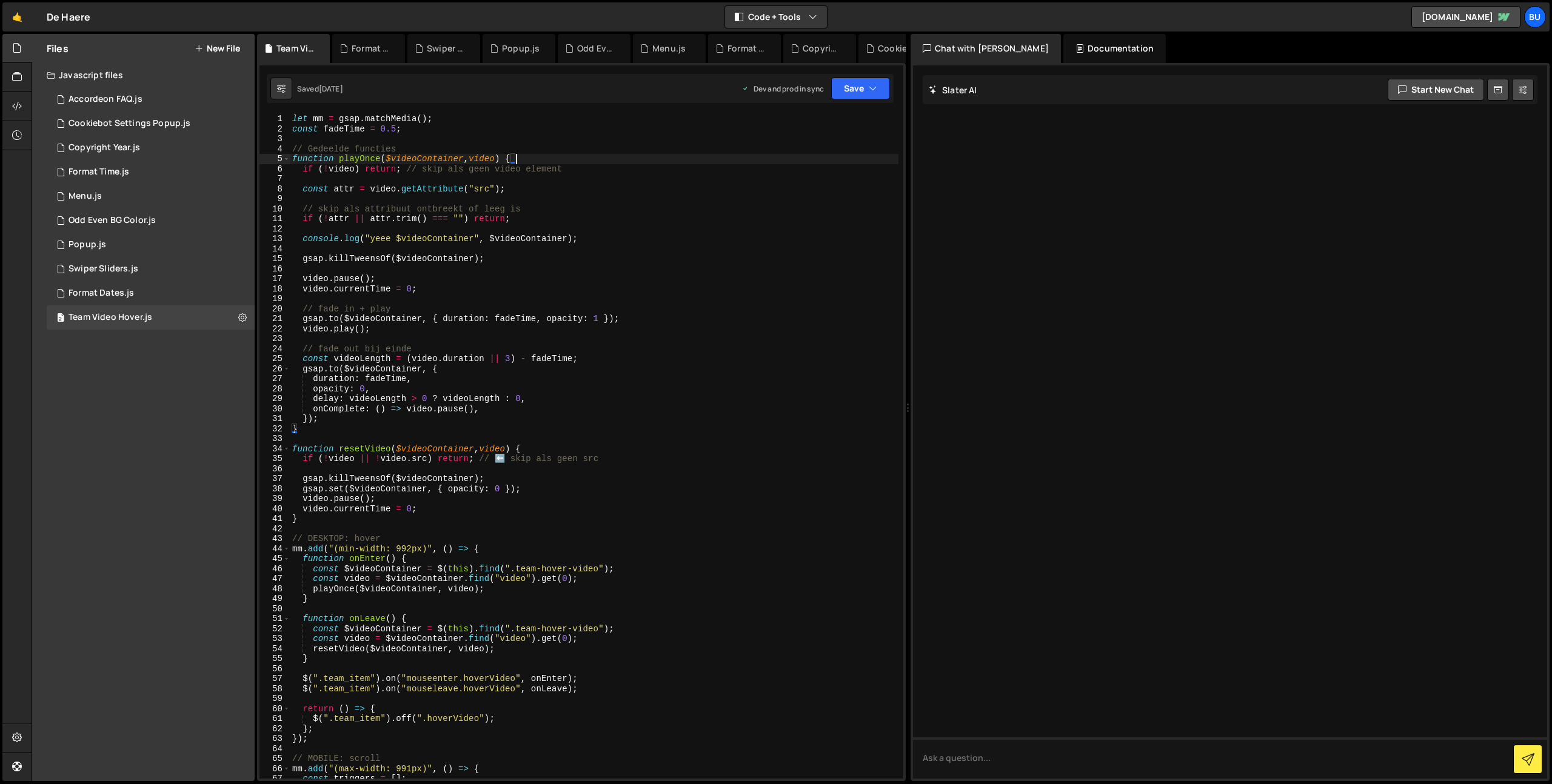
drag, startPoint x: 553, startPoint y: 252, endPoint x: 585, endPoint y: 224, distance: 42.5
click at [553, 252] on div "let mm = gsap . matchMedia ( ) ; const fadeTime = 0.5 ; // Gedeelde functies fu…" at bounding box center [594, 456] width 609 height 685
click at [618, 218] on div "let mm = gsap . matchMedia ( ) ; const fadeTime = 0.5 ; // Gedeelde functies fu…" at bounding box center [594, 456] width 609 height 685
type textarea "if (!attr || attr.trim() === "") return;"
click at [122, 193] on div "1 Menu.js 0" at bounding box center [153, 196] width 212 height 24
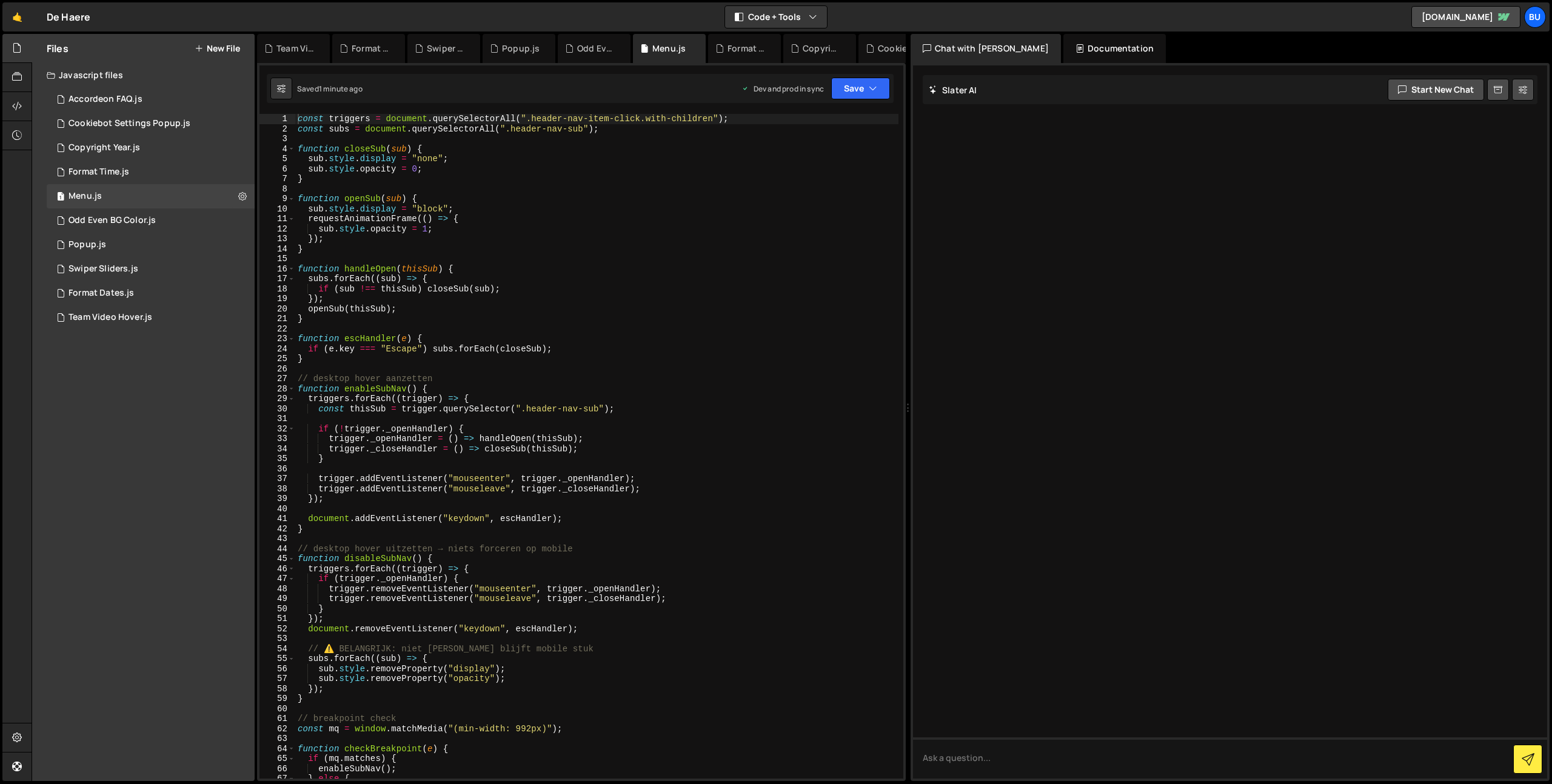
drag, startPoint x: 541, startPoint y: 317, endPoint x: 548, endPoint y: 300, distance: 18.4
click at [541, 317] on div "const triggers = document . querySelectorAll ( ".header-nav-item-click.with-chi…" at bounding box center [597, 456] width 603 height 685
click at [625, 290] on div "const triggers = document . querySelectorAll ( ".header-nav-item-click.with-chi…" at bounding box center [597, 456] width 603 height 685
click at [509, 455] on div "const triggers = document . querySelectorAll ( ".header-nav-item-click.with-chi…" at bounding box center [597, 456] width 603 height 685
drag, startPoint x: 509, startPoint y: 455, endPoint x: 508, endPoint y: 448, distance: 7.1
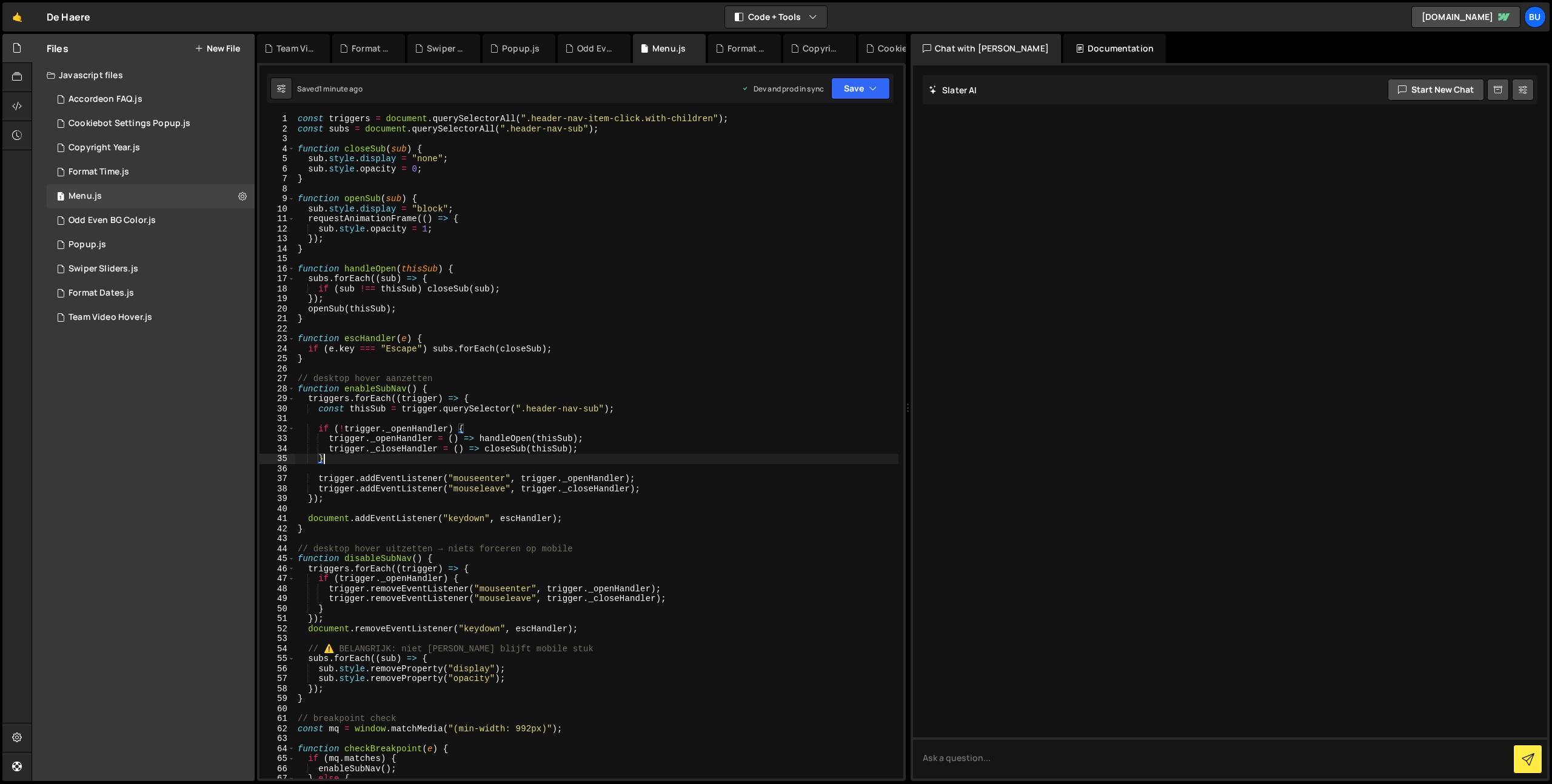
click at [509, 455] on div "const triggers = document . querySelectorAll ( ".header-nav-item-click.with-chi…" at bounding box center [597, 456] width 603 height 685
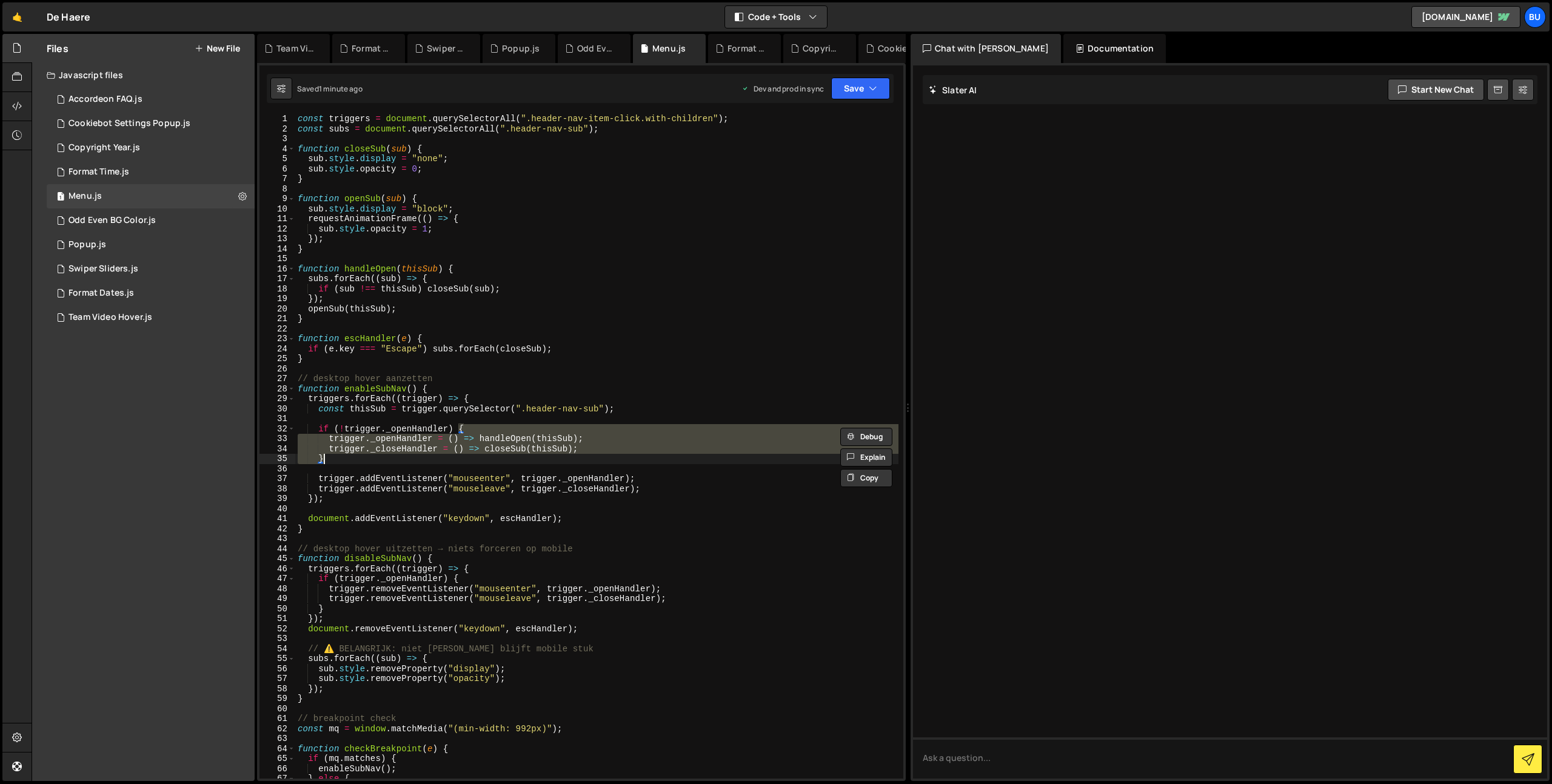
click at [503, 440] on div "const triggers = document . querySelectorAll ( ".header-nav-item-click.with-chi…" at bounding box center [597, 446] width 603 height 665
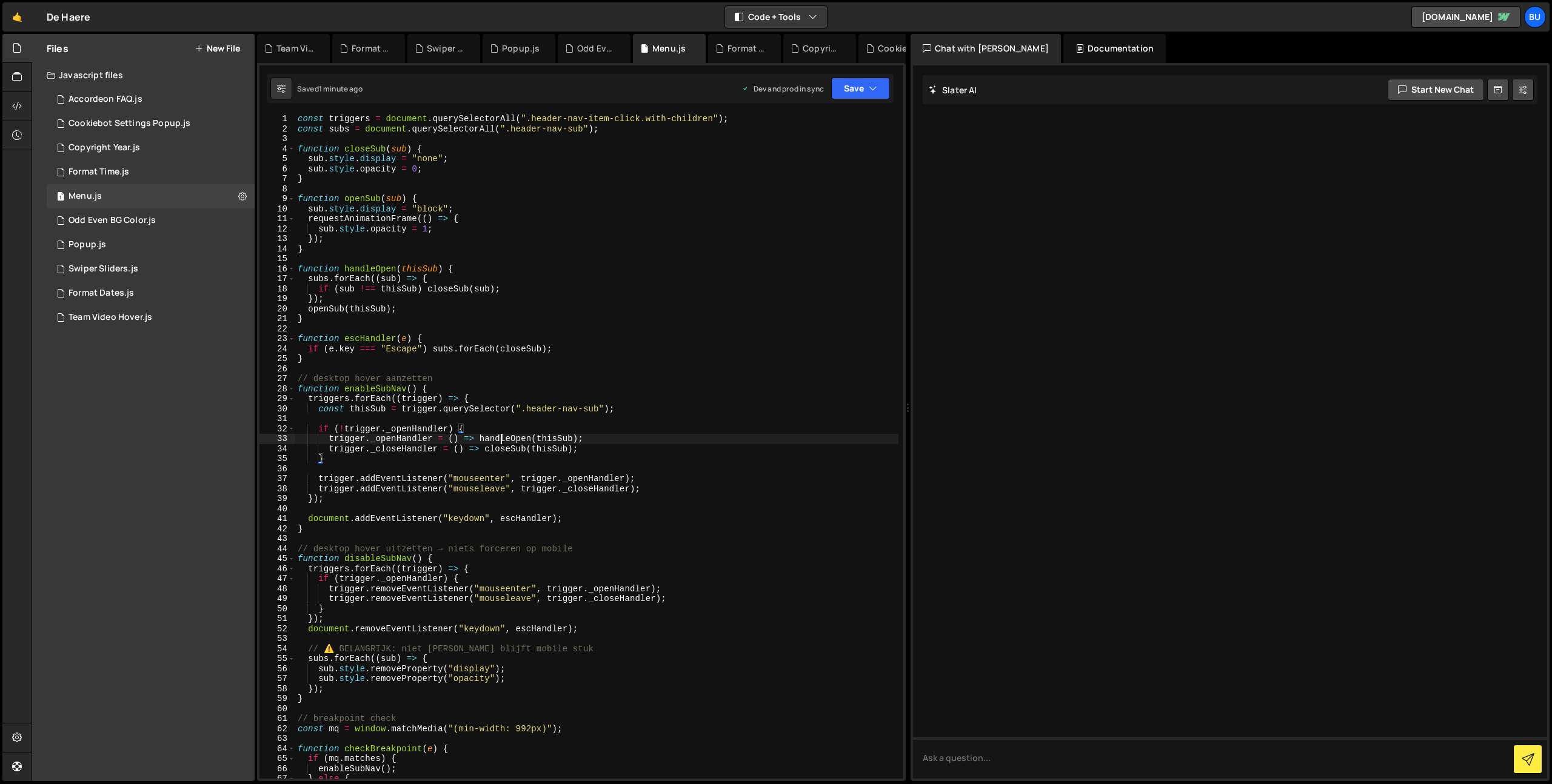
click at [503, 440] on div "const triggers = document . querySelectorAll ( ".header-nav-item-click.with-chi…" at bounding box center [597, 456] width 603 height 685
click at [436, 167] on div "const triggers = document . querySelectorAll ( ".header-nav-item-click.with-chi…" at bounding box center [597, 456] width 603 height 685
drag, startPoint x: 480, startPoint y: 160, endPoint x: 472, endPoint y: 160, distance: 8.0
click at [480, 160] on div "const triggers = document . querySelectorAll ( ".header-nav-item-click.with-chi…" at bounding box center [597, 456] width 603 height 685
click at [375, 145] on div "const triggers = document . querySelectorAll ( ".header-nav-item-click.with-chi…" at bounding box center [597, 456] width 603 height 685
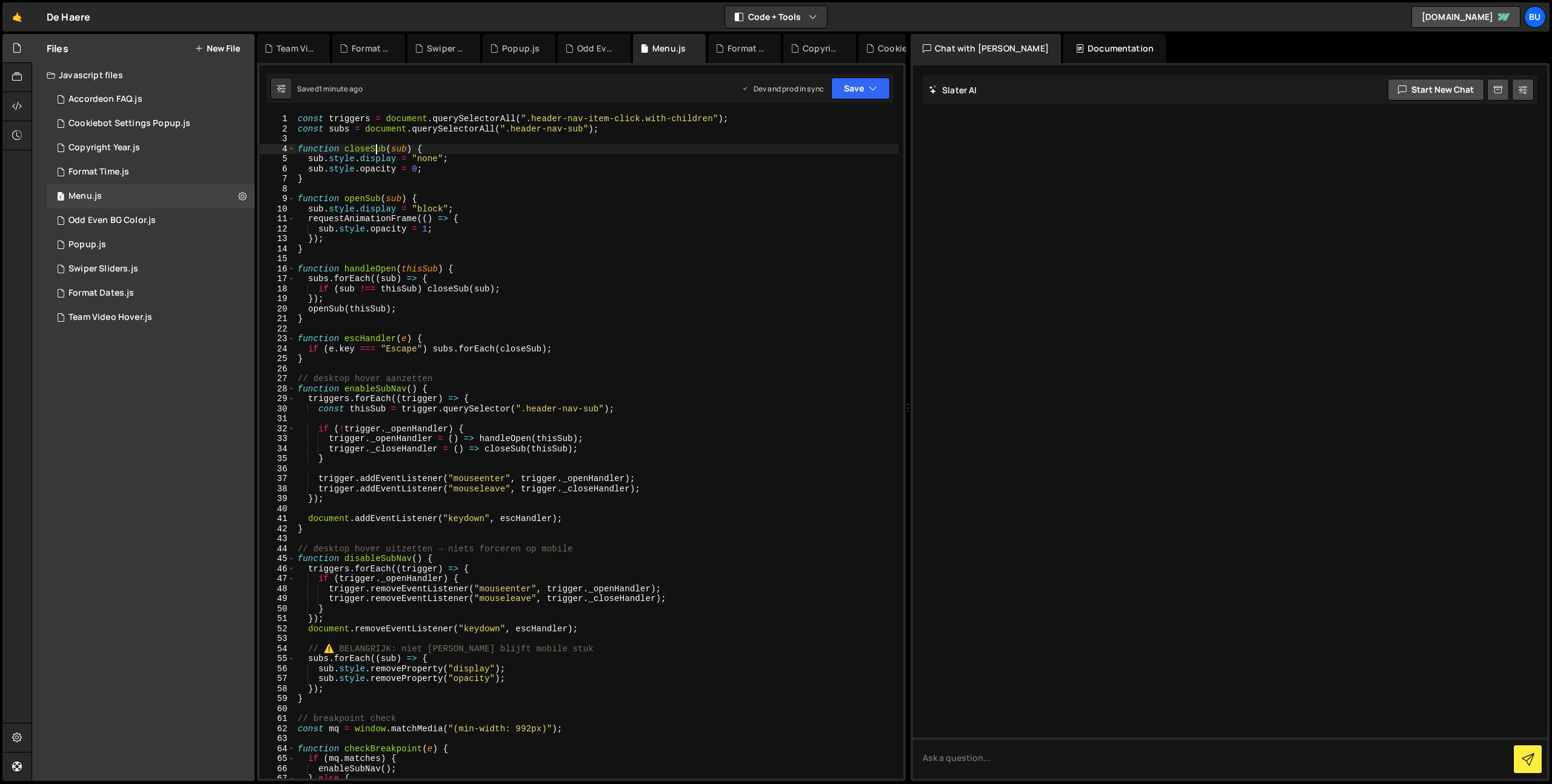
click at [375, 145] on div "const triggers = document . querySelectorAll ( ".header-nav-item-click.with-chi…" at bounding box center [597, 456] width 603 height 685
click at [448, 145] on div "const triggers = document . querySelectorAll ( ".header-nav-item-click.with-chi…" at bounding box center [597, 456] width 603 height 685
click at [432, 174] on div "const triggers = document . querySelectorAll ( ".header-nav-item-click.with-chi…" at bounding box center [597, 456] width 603 height 685
click at [478, 160] on div "const triggers = document . querySelectorAll ( ".header-nav-item-click.with-chi…" at bounding box center [597, 456] width 603 height 685
type textarea "sub.style.display = "none";"
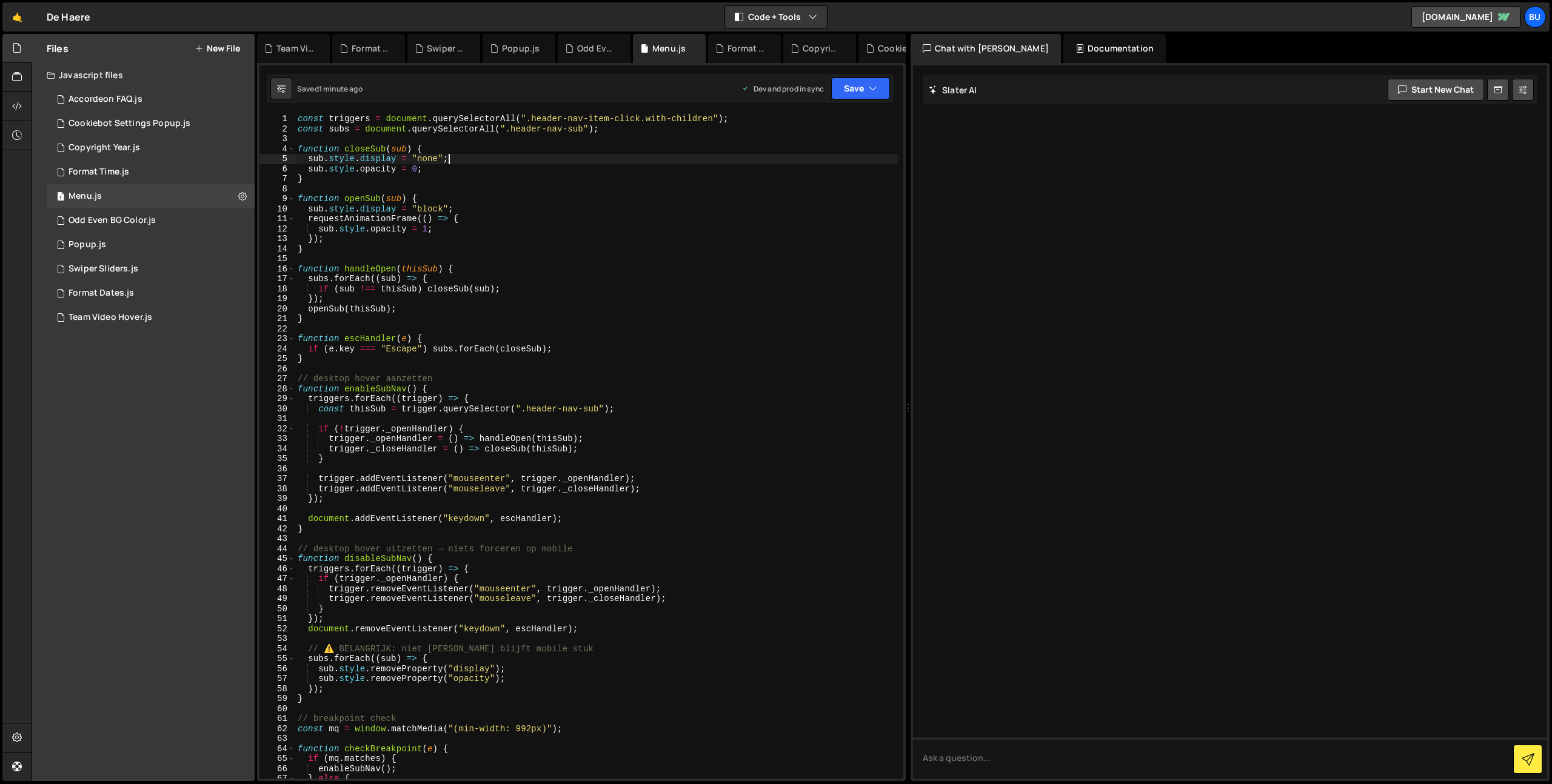
drag, startPoint x: 445, startPoint y: 143, endPoint x: 482, endPoint y: 150, distance: 37.7
click at [445, 143] on div "const triggers = document . querySelectorAll ( ".header-nav-item-click.with-chi…" at bounding box center [597, 456] width 603 height 685
click at [489, 154] on div "const triggers = document . querySelectorAll ( ".header-nav-item-click.with-chi…" at bounding box center [597, 456] width 603 height 685
click at [447, 171] on div "const triggers = document . querySelectorAll ( ".header-nav-item-click.with-chi…" at bounding box center [597, 456] width 603 height 685
drag, startPoint x: 498, startPoint y: 163, endPoint x: 478, endPoint y: 152, distance: 22.8
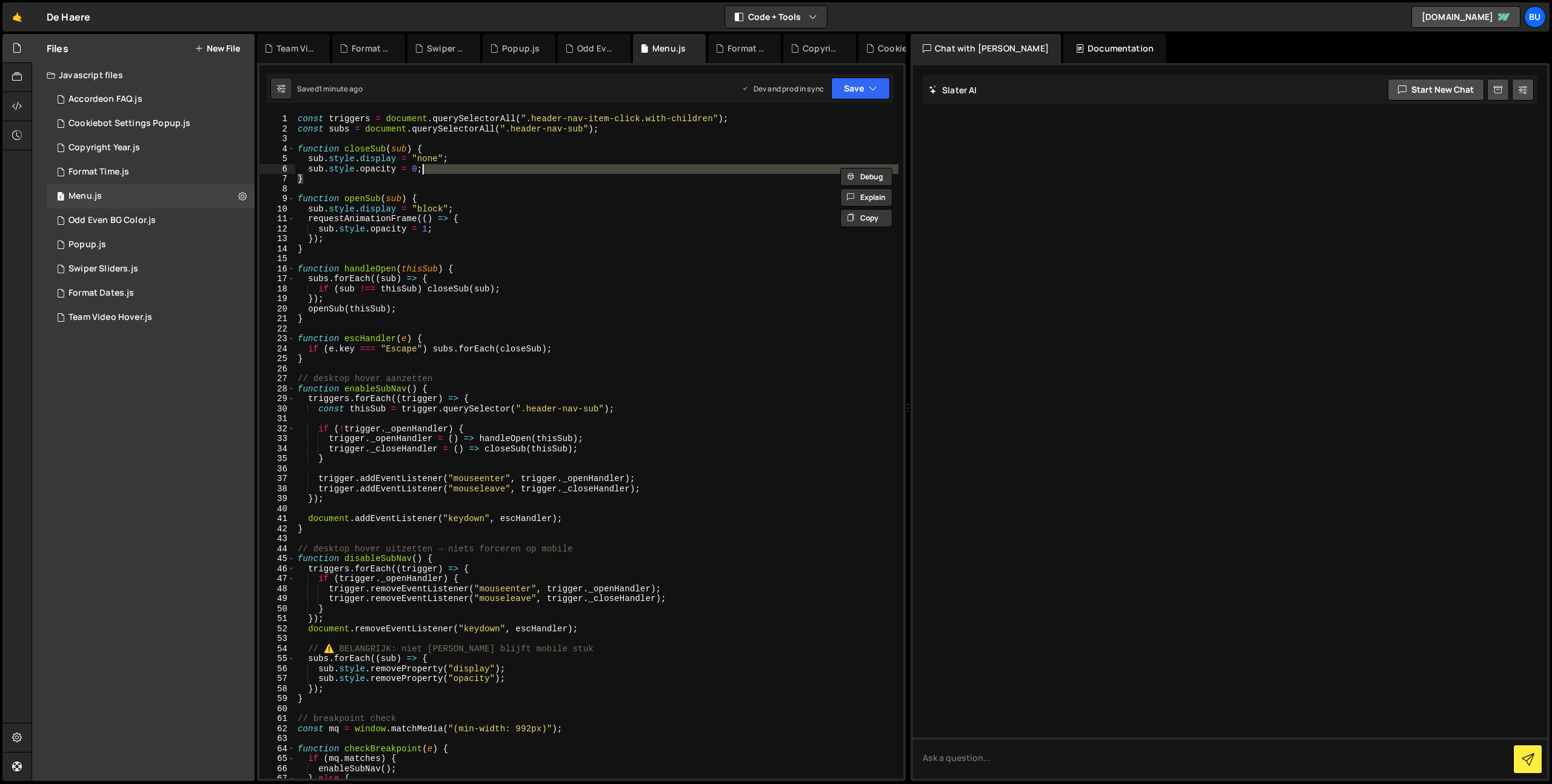
click at [498, 163] on div "const triggers = document . querySelectorAll ( ".header-nav-item-click.with-chi…" at bounding box center [597, 456] width 603 height 685
drag, startPoint x: 453, startPoint y: 149, endPoint x: 467, endPoint y: 147, distance: 14.1
click at [453, 149] on div "const triggers = document . querySelectorAll ( ".header-nav-item-click.with-chi…" at bounding box center [597, 456] width 603 height 685
click at [493, 163] on div "const triggers = document . querySelectorAll ( ".header-nav-item-click.with-chi…" at bounding box center [597, 456] width 603 height 685
drag, startPoint x: 603, startPoint y: 118, endPoint x: 604, endPoint y: 111, distance: 7.1
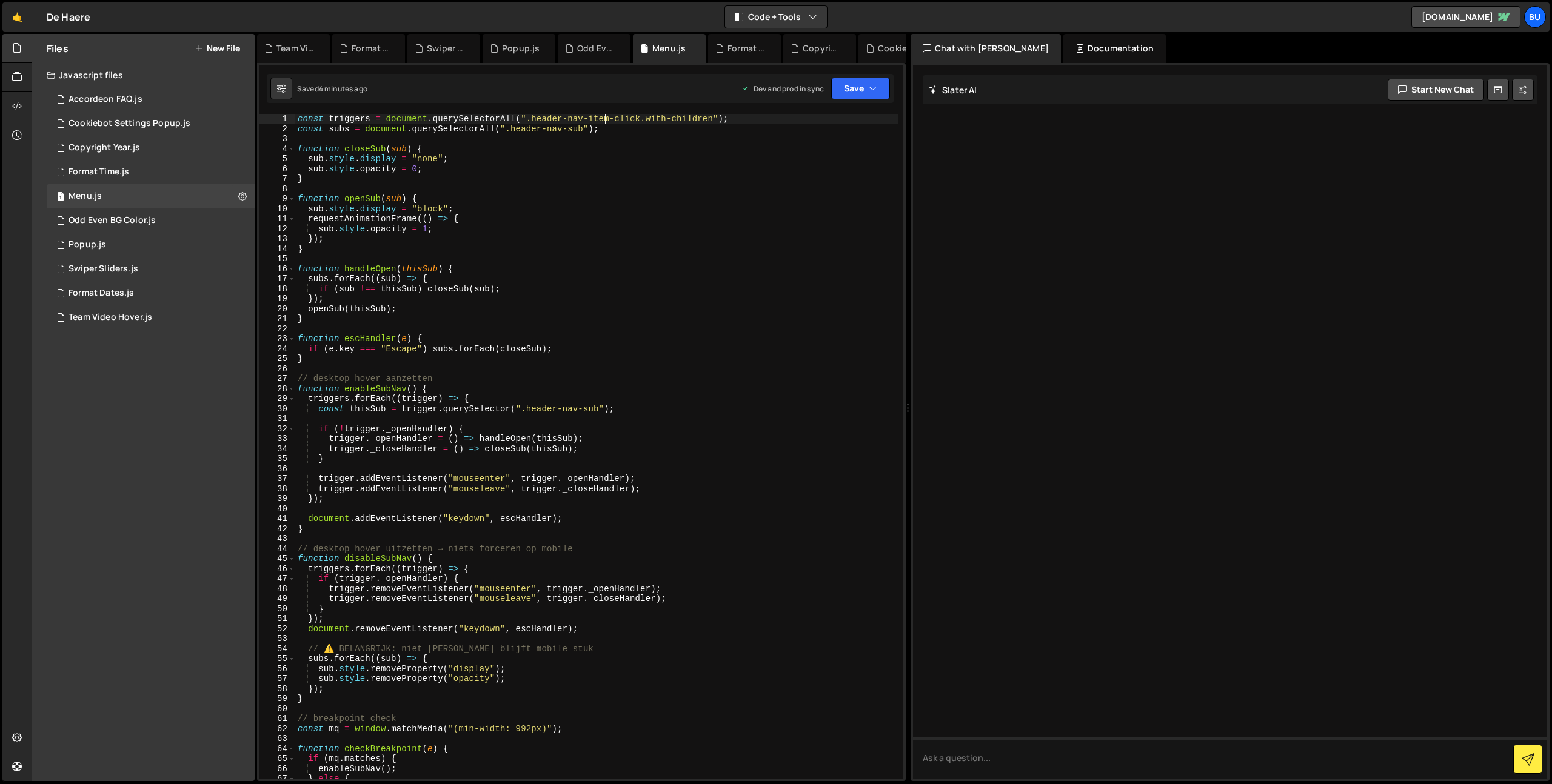
click at [603, 118] on div "const triggers = document . querySelectorAll ( ".header-nav-item-click.with-chi…" at bounding box center [597, 456] width 603 height 685
type textarea "const triggers = document.querySelectorAll(".header-nav-item-click.with-childre…"
